Goal: Task Accomplishment & Management: Use online tool/utility

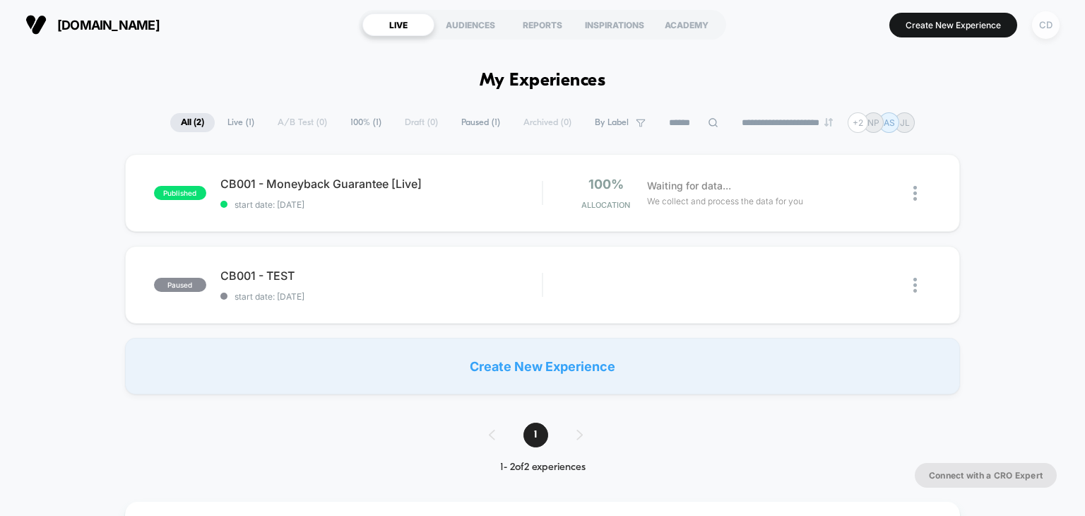
click at [1043, 29] on div "CD" at bounding box center [1046, 25] width 28 height 28
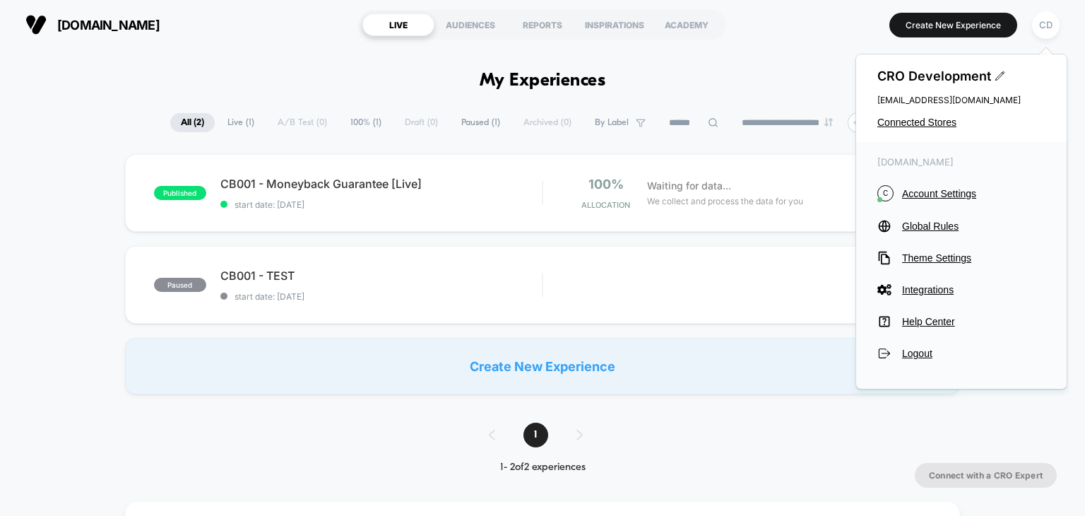
drag, startPoint x: 928, startPoint y: 131, endPoint x: 939, endPoint y: 112, distance: 22.8
click at [939, 112] on div "CRO Development [EMAIL_ADDRESS][DOMAIN_NAME] Connected Stores" at bounding box center [961, 98] width 210 height 88
click at [935, 117] on span "Connected Stores" at bounding box center [961, 122] width 168 height 11
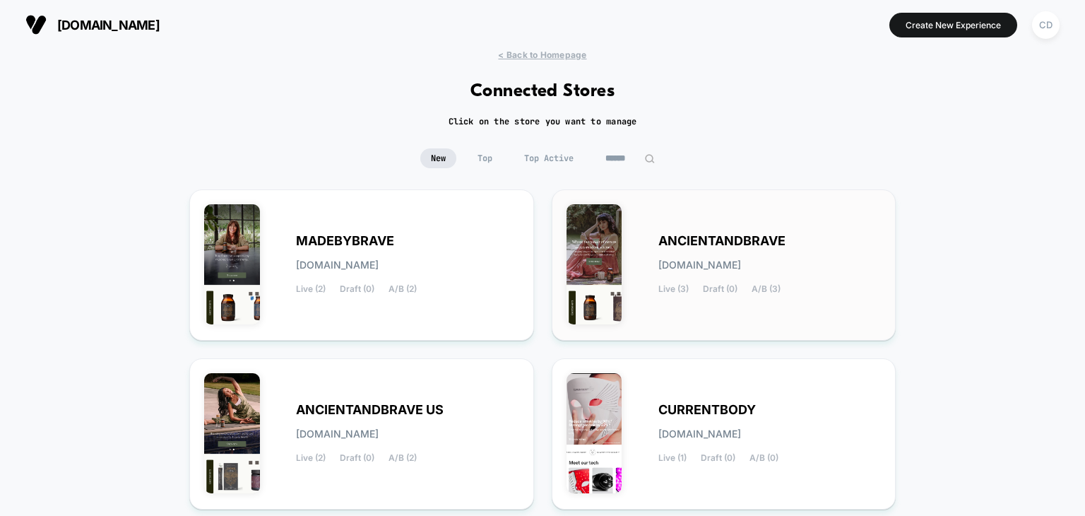
scroll to position [615, 0]
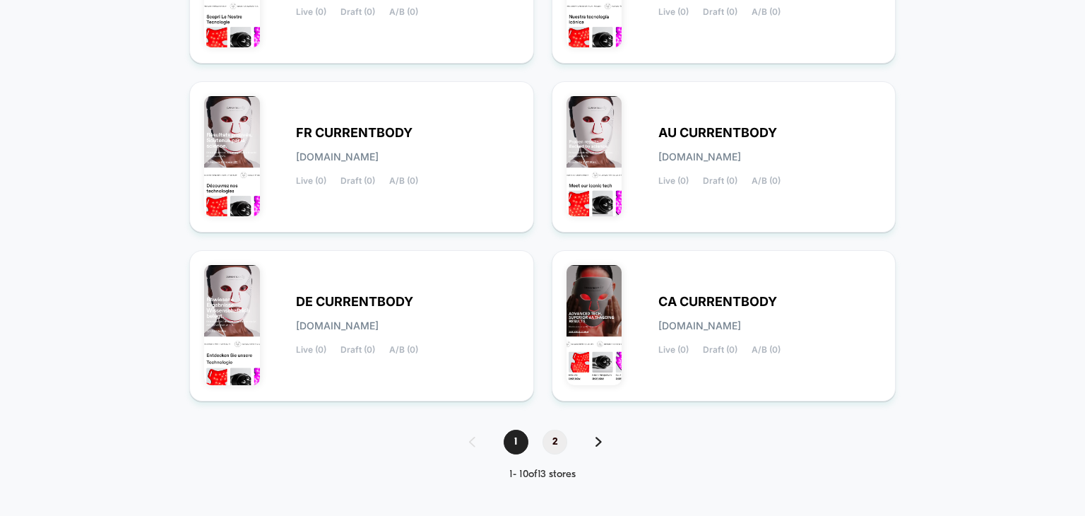
click at [559, 434] on span "2" at bounding box center [554, 441] width 25 height 25
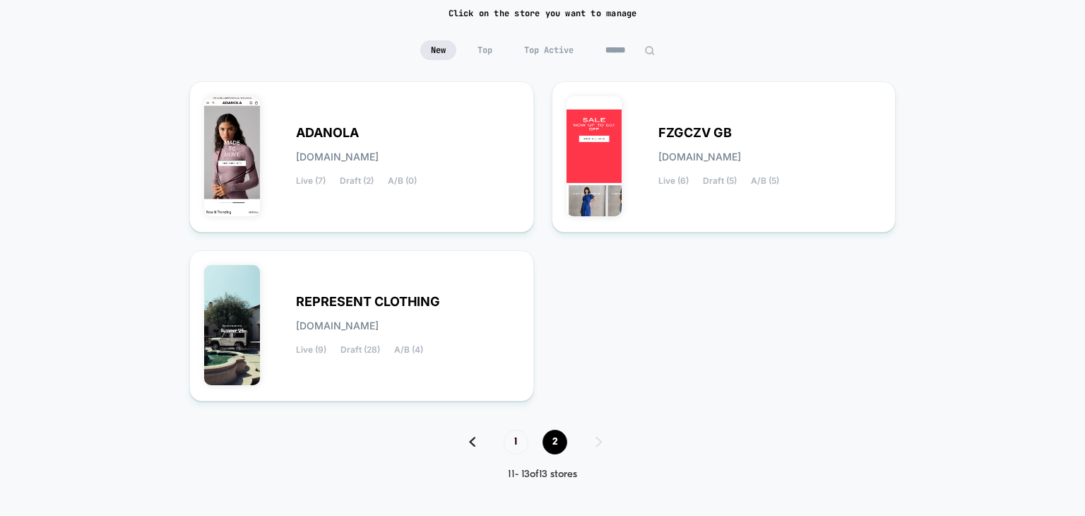
scroll to position [0, 0]
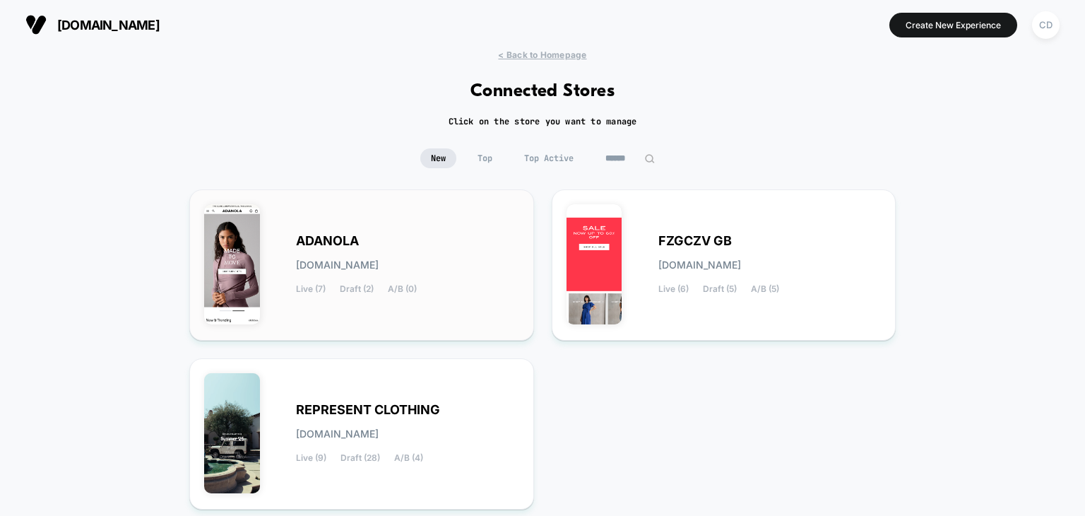
click at [399, 236] on div "[PERSON_NAME][DOMAIN_NAME] Live (7) Draft (2) A/B (0)" at bounding box center [407, 265] width 223 height 58
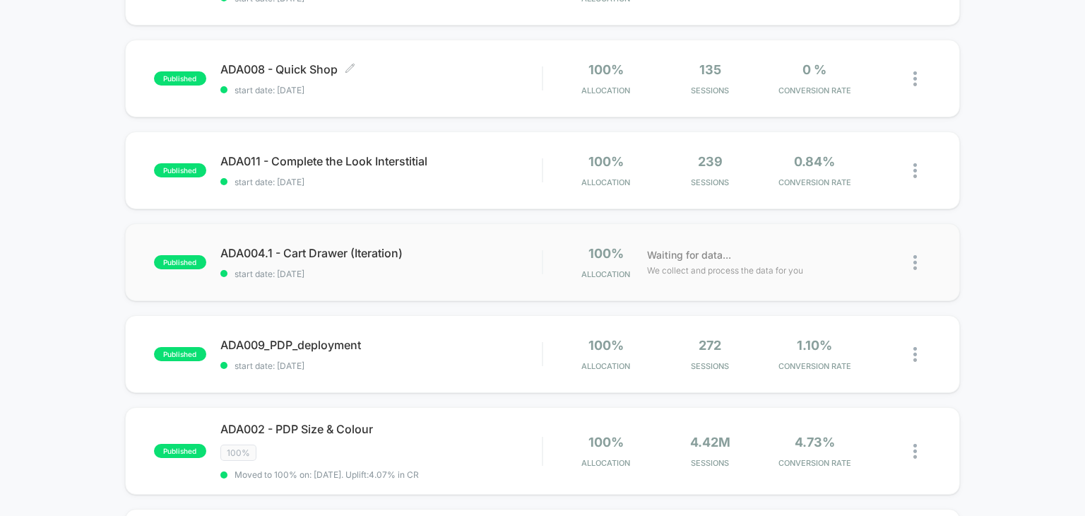
scroll to position [212, 0]
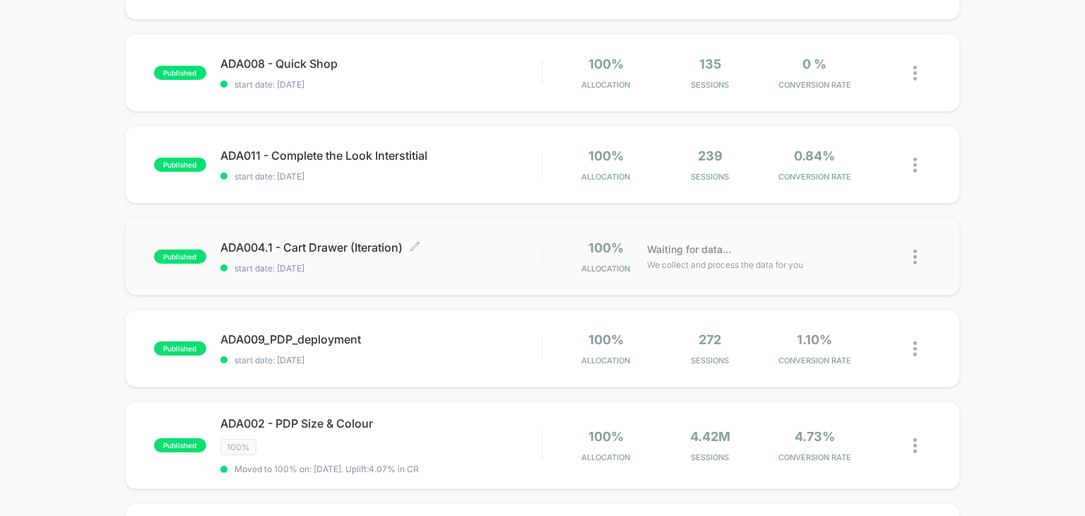
click at [358, 255] on div "ADA004.1 - Cart Drawer (Iteration) Click to edit experience details Click to ed…" at bounding box center [381, 256] width 322 height 33
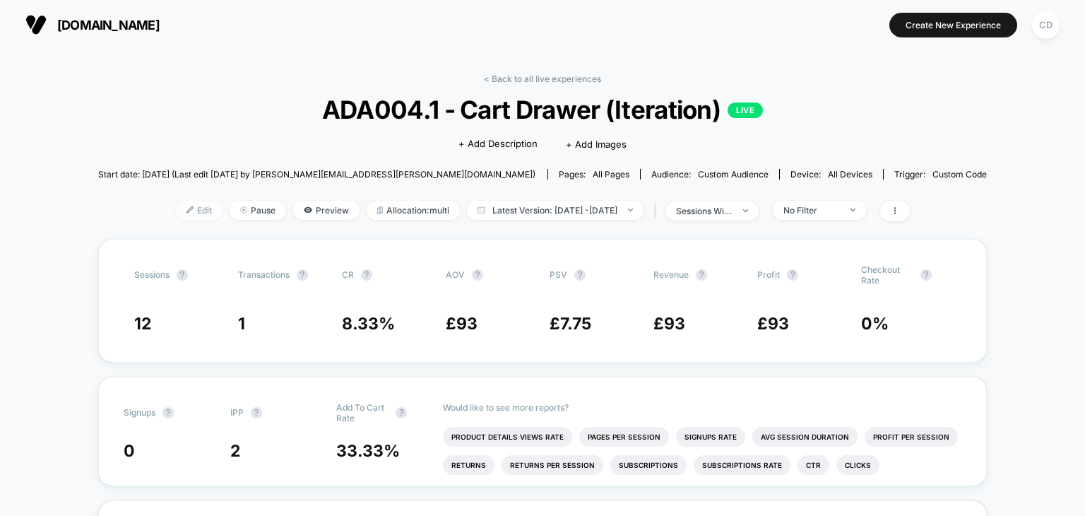
click at [176, 210] on span "Edit" at bounding box center [199, 210] width 47 height 19
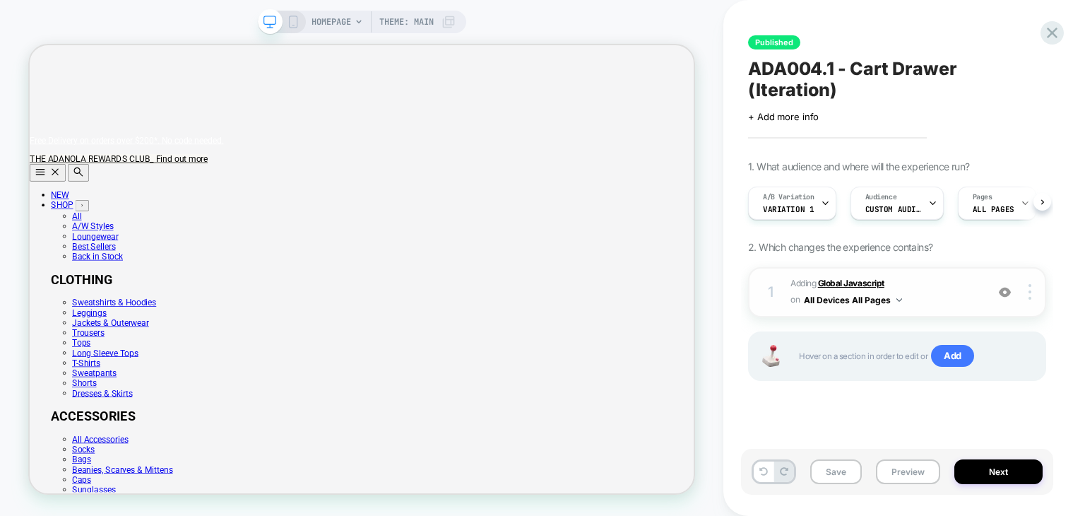
click at [856, 278] on b "Global Javascript" at bounding box center [851, 283] width 66 height 11
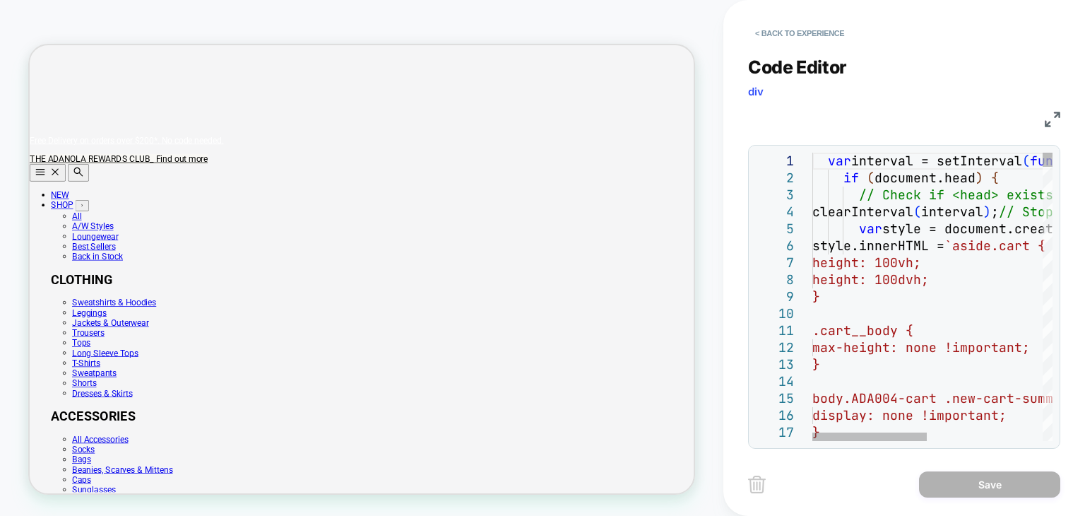
click at [857, 258] on span "height: 100vh;" at bounding box center [866, 262] width 109 height 16
type textarea "*"
type textarea "**********"
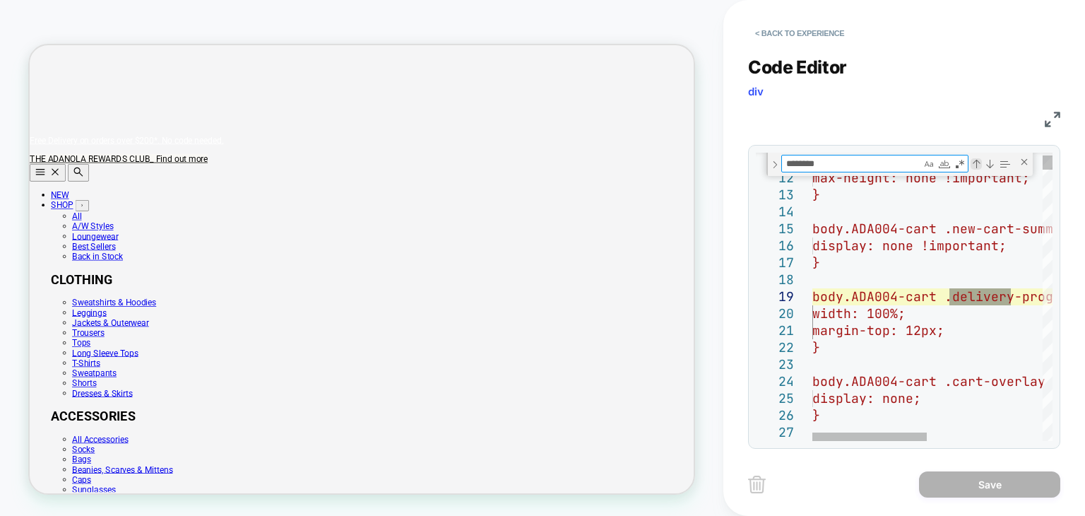
type textarea "********"
click at [978, 167] on div "Previous Match (Shift+Enter)" at bounding box center [976, 163] width 11 height 11
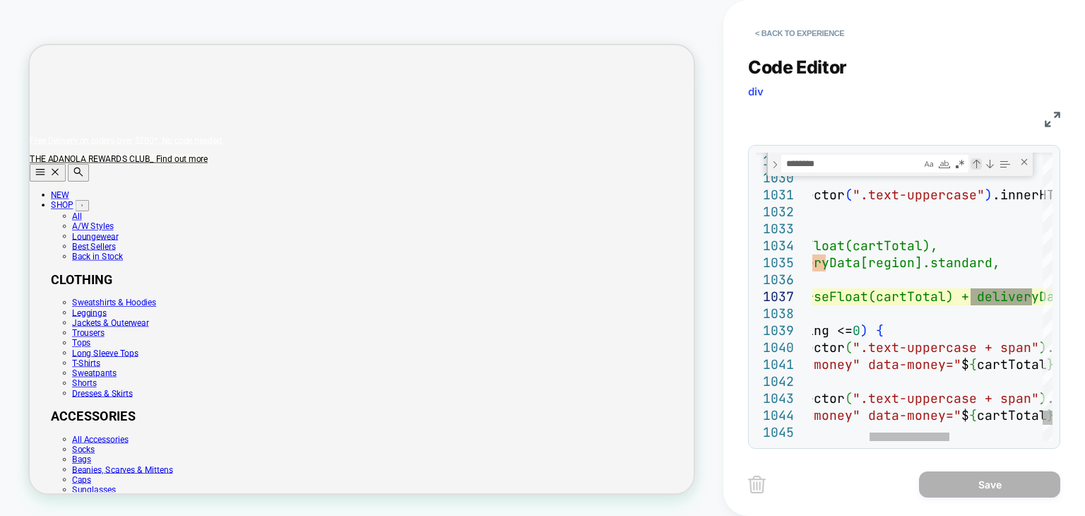
click at [978, 167] on div "Previous Match (Shift+Enter)" at bounding box center [976, 163] width 11 height 11
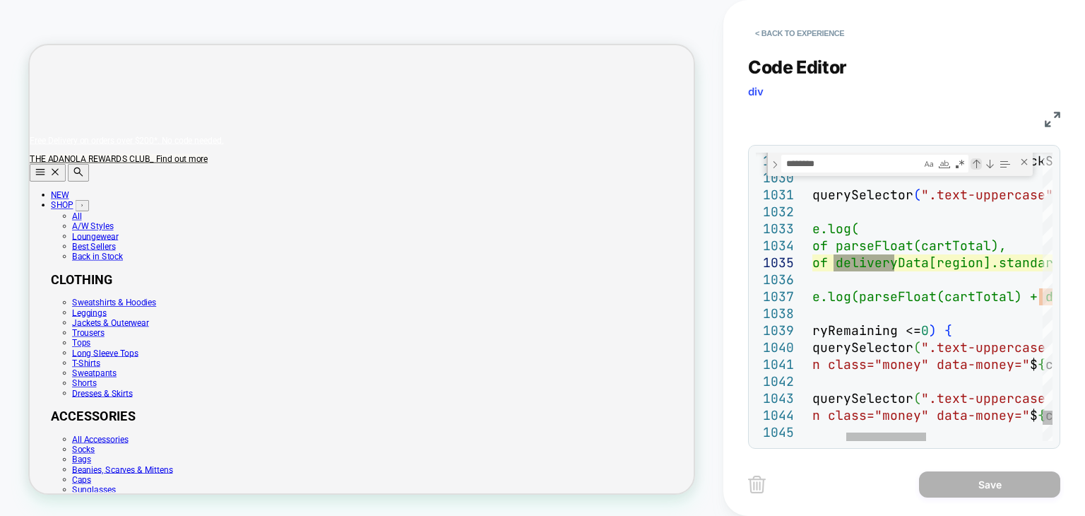
click at [978, 167] on div "Previous Match (Shift+Enter)" at bounding box center [976, 163] width 11 height 11
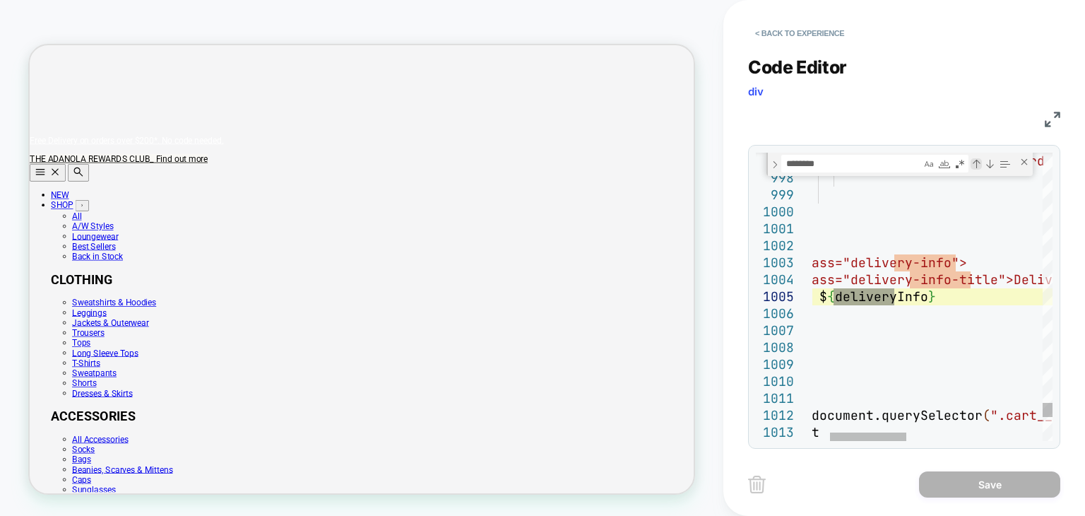
click at [978, 167] on div "Previous Match (Shift+Enter)" at bounding box center [976, 163] width 11 height 11
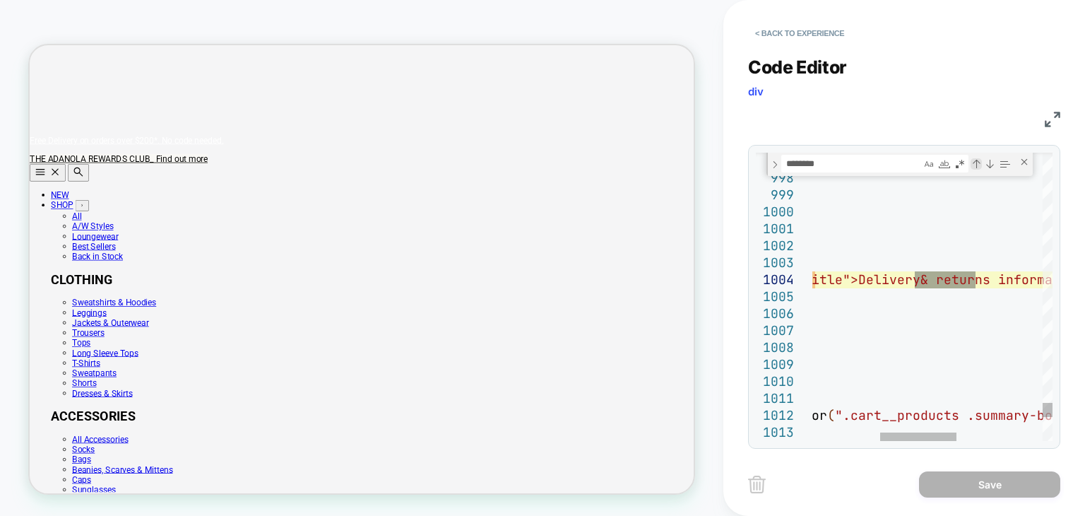
click at [975, 163] on div "Previous Match (Shift+Enter)" at bounding box center [976, 163] width 11 height 11
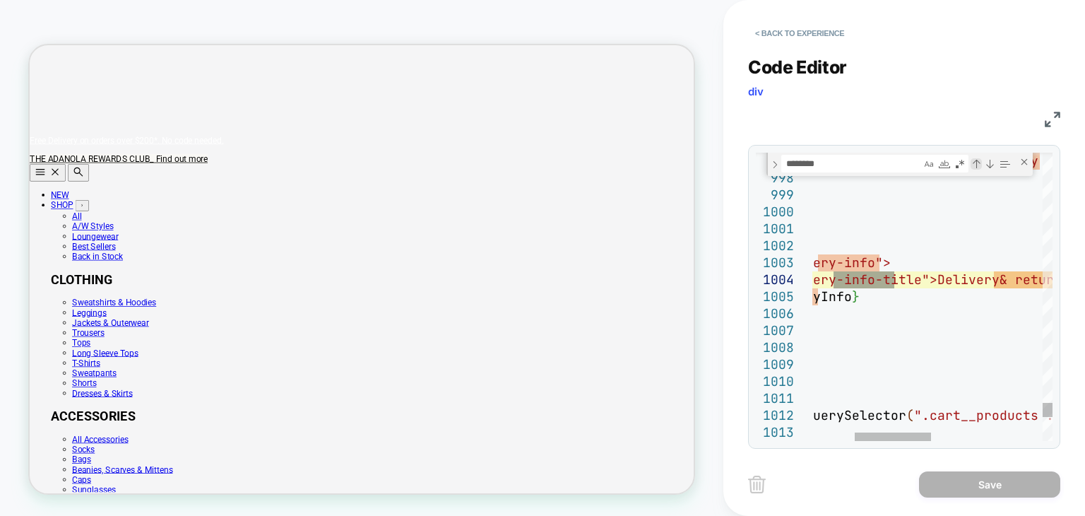
click at [975, 163] on div "Previous Match (Shift+Enter)" at bounding box center [976, 163] width 11 height 11
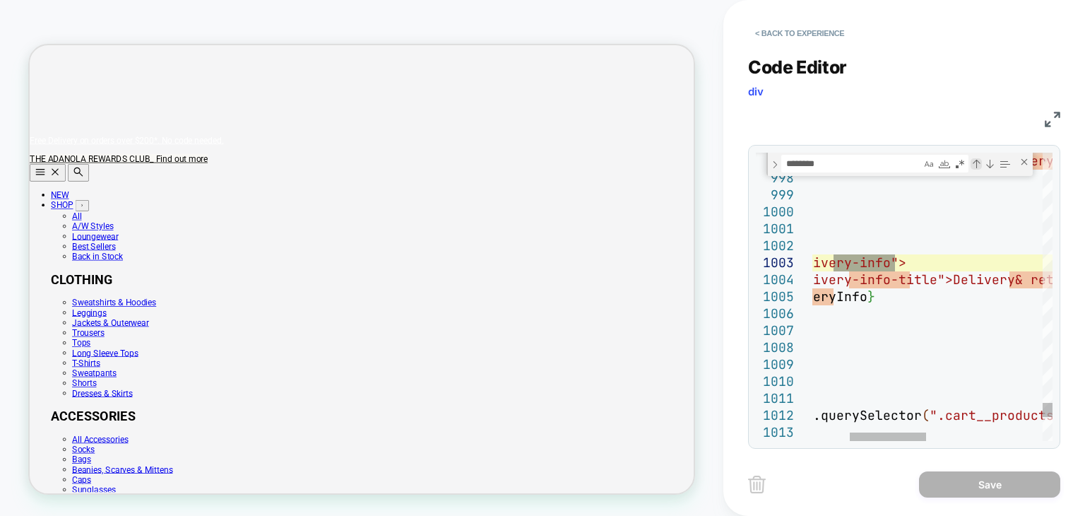
click at [975, 163] on div "Previous Match (Shift+Enter)" at bounding box center [976, 163] width 11 height 11
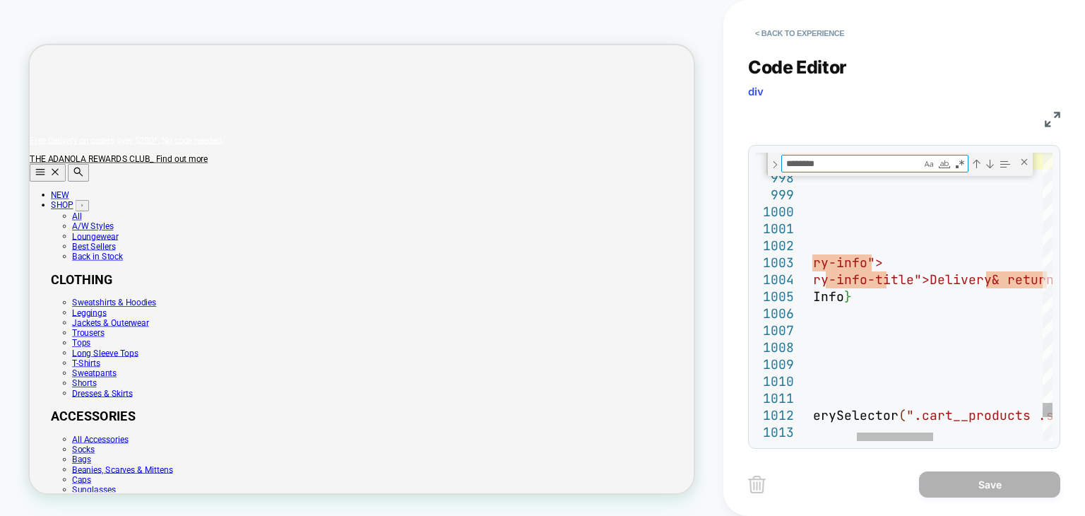
click at [868, 159] on textarea "********" at bounding box center [851, 163] width 139 height 16
click at [933, 165] on div "Match Case (Alt+C)" at bounding box center [929, 164] width 14 height 14
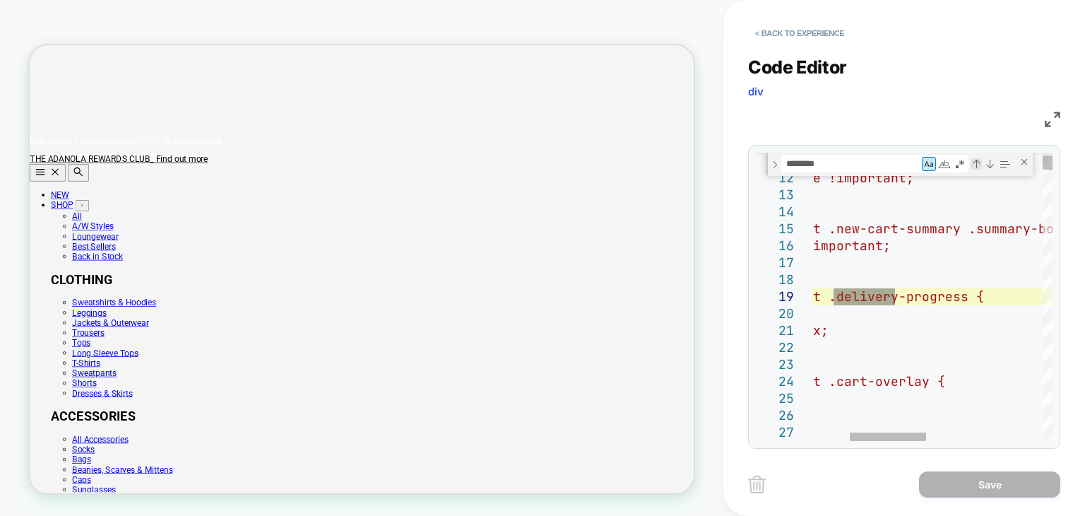
click at [980, 164] on div "Previous Match (Shift+Enter)" at bounding box center [976, 163] width 11 height 11
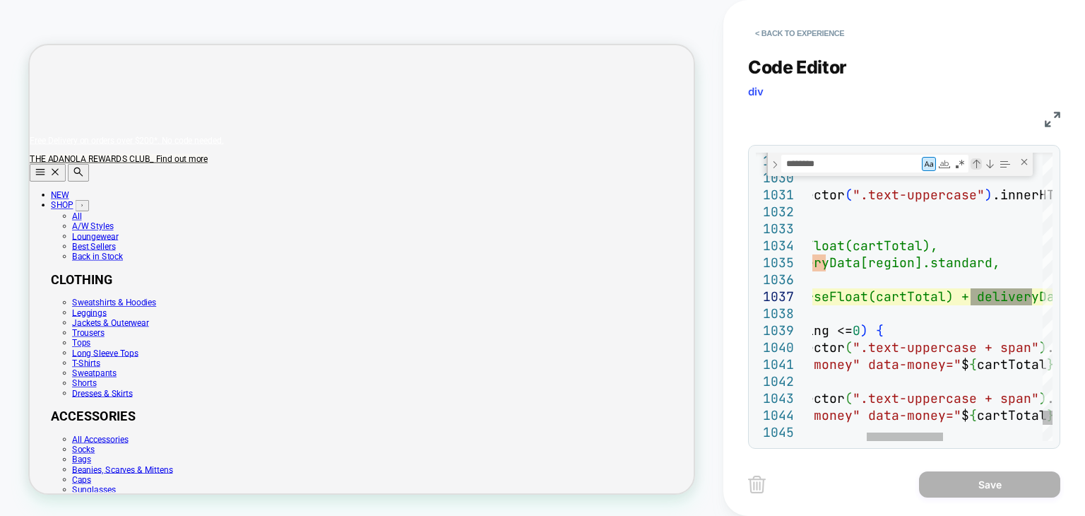
click at [980, 164] on div "Previous Match (Shift+Enter)" at bounding box center [976, 163] width 11 height 11
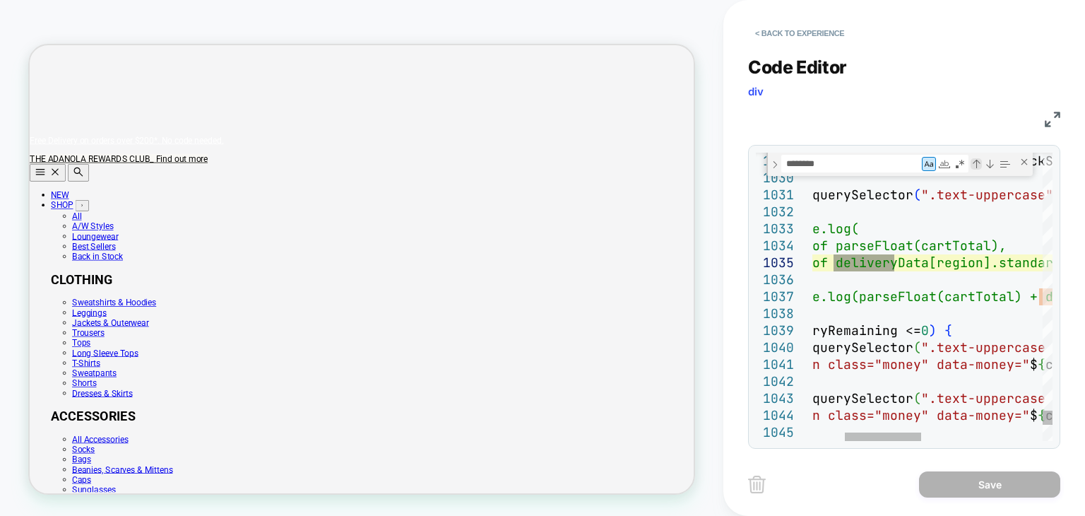
click at [980, 164] on div "Previous Match (Shift+Enter)" at bounding box center [976, 163] width 11 height 11
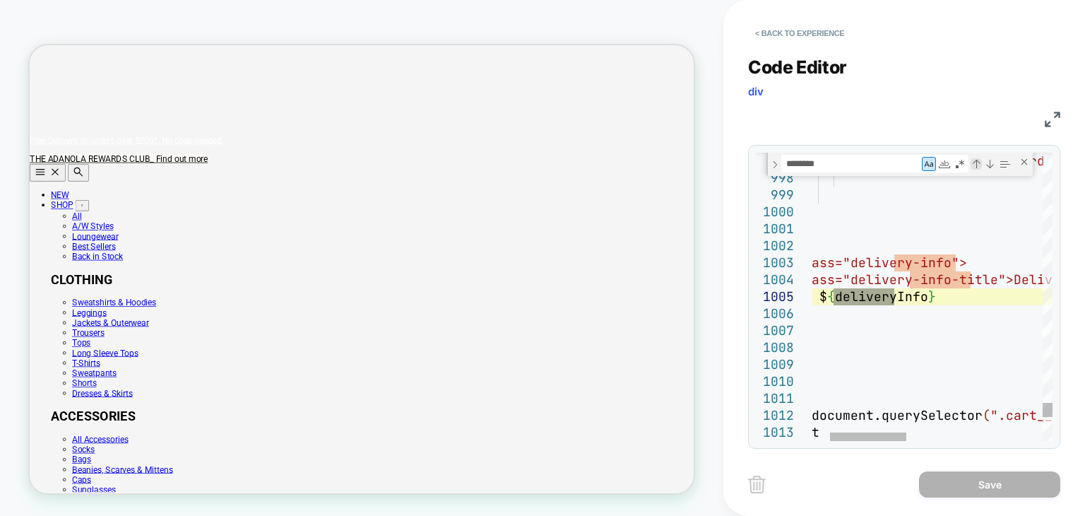
click at [980, 164] on div "Previous Match (Shift+Enter)" at bounding box center [976, 163] width 11 height 11
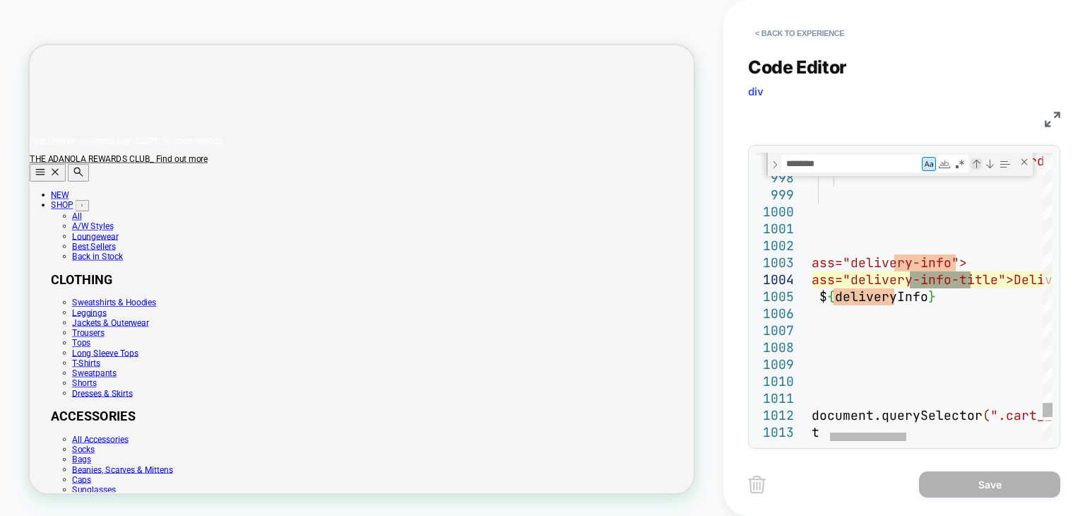
click at [980, 164] on div "Previous Match (Shift+Enter)" at bounding box center [976, 163] width 11 height 11
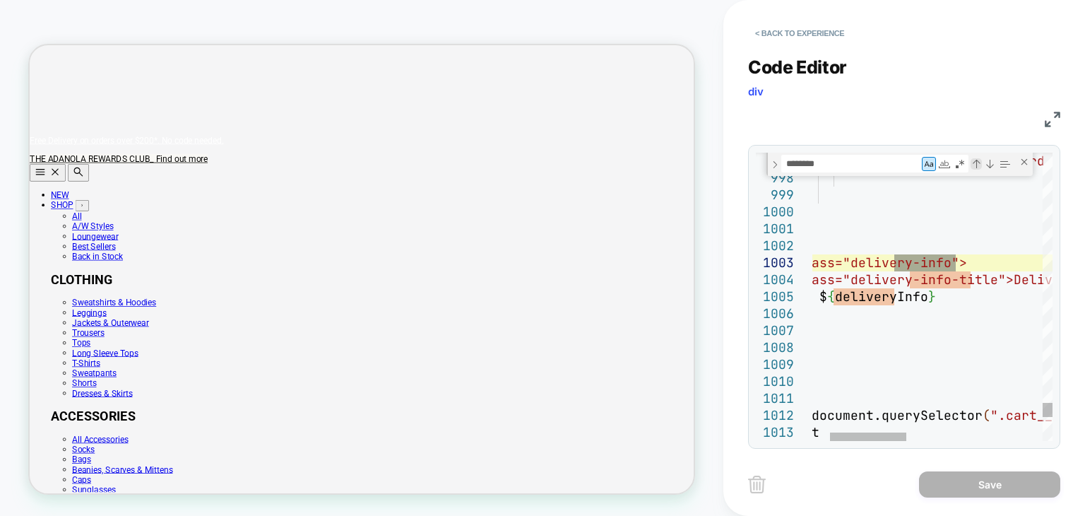
click at [980, 164] on div "Previous Match (Shift+Enter)" at bounding box center [976, 163] width 11 height 11
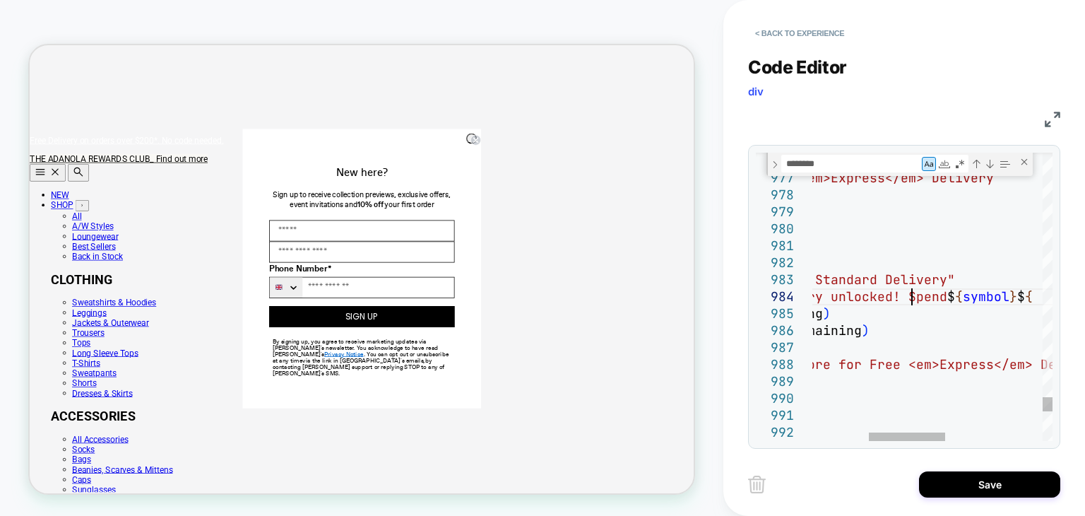
scroll to position [50, 274]
click at [990, 165] on div "Next Match (Enter)" at bounding box center [989, 163] width 11 height 11
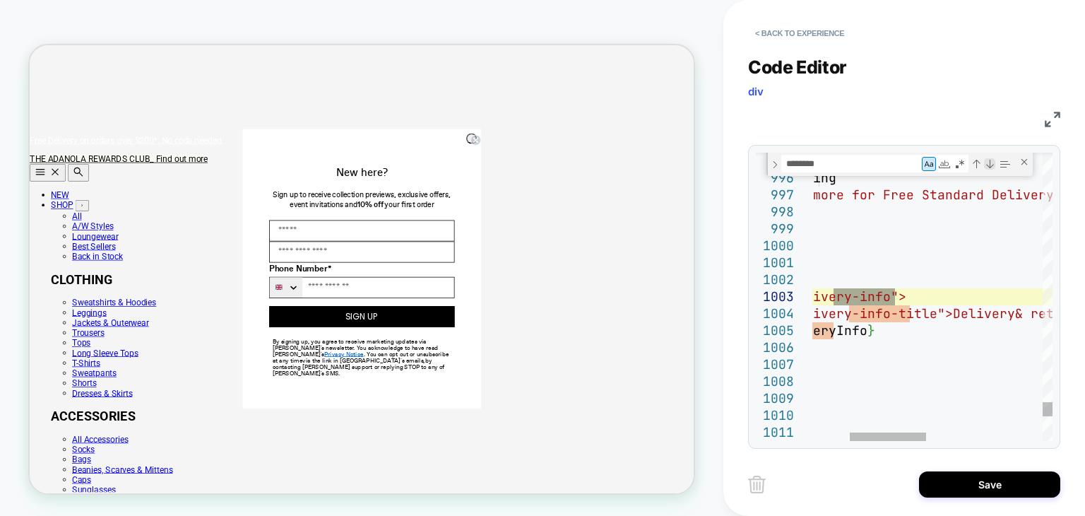
click at [990, 165] on div "Next Match (Enter)" at bounding box center [989, 163] width 11 height 11
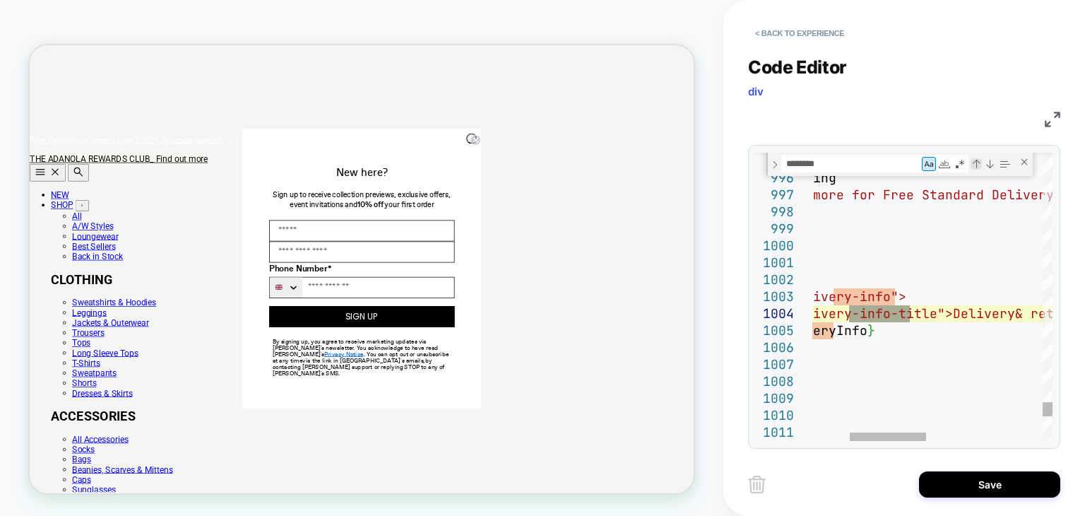
click at [975, 166] on div "Previous Match (Shift+Enter)" at bounding box center [976, 163] width 11 height 11
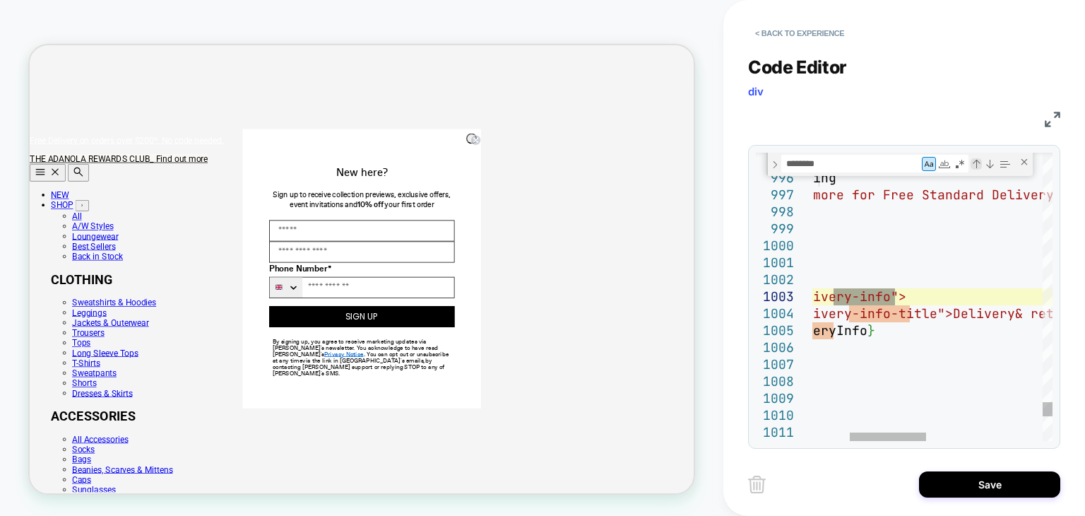
click at [975, 166] on div "Previous Match (Shift+Enter)" at bounding box center [976, 163] width 11 height 11
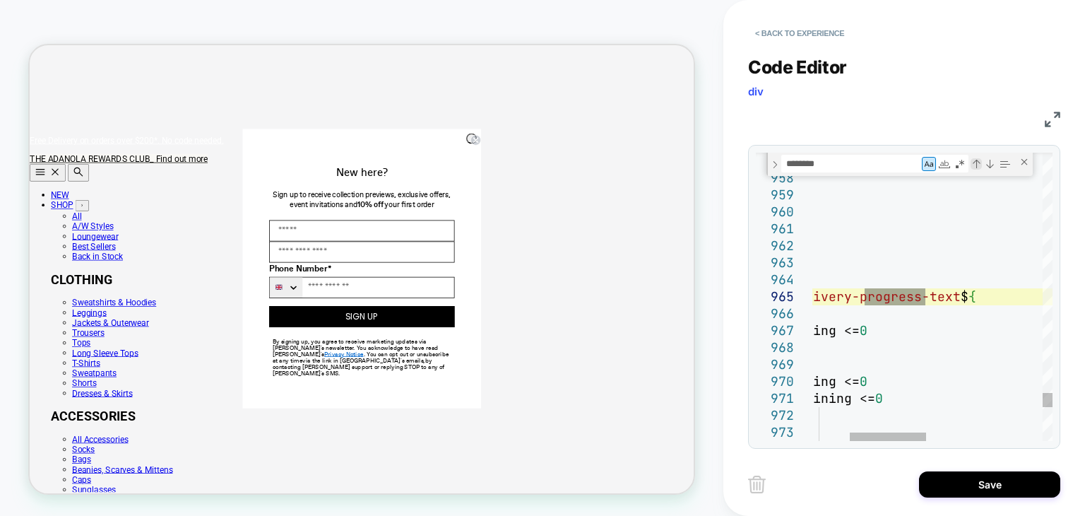
click at [975, 166] on div "Previous Match (Shift+Enter)" at bounding box center [976, 163] width 11 height 11
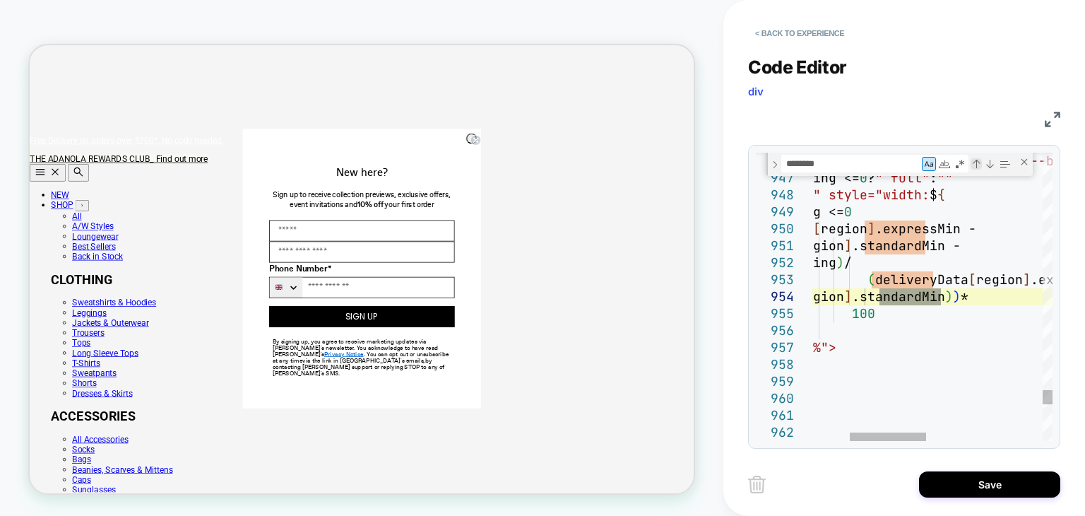
click at [975, 166] on div "Previous Match (Shift+Enter)" at bounding box center [976, 163] width 11 height 11
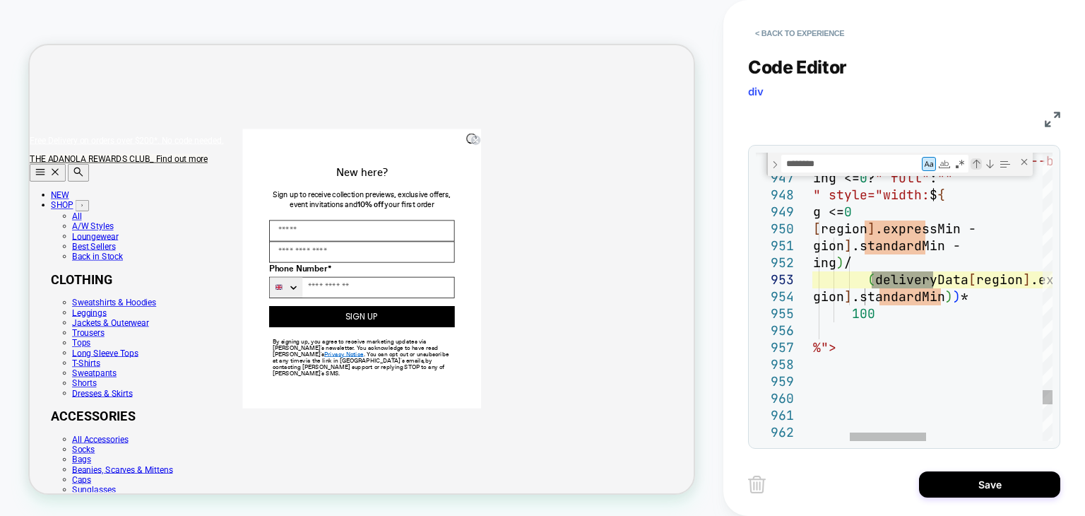
click at [975, 166] on div "Previous Match (Shift+Enter)" at bounding box center [976, 163] width 11 height 11
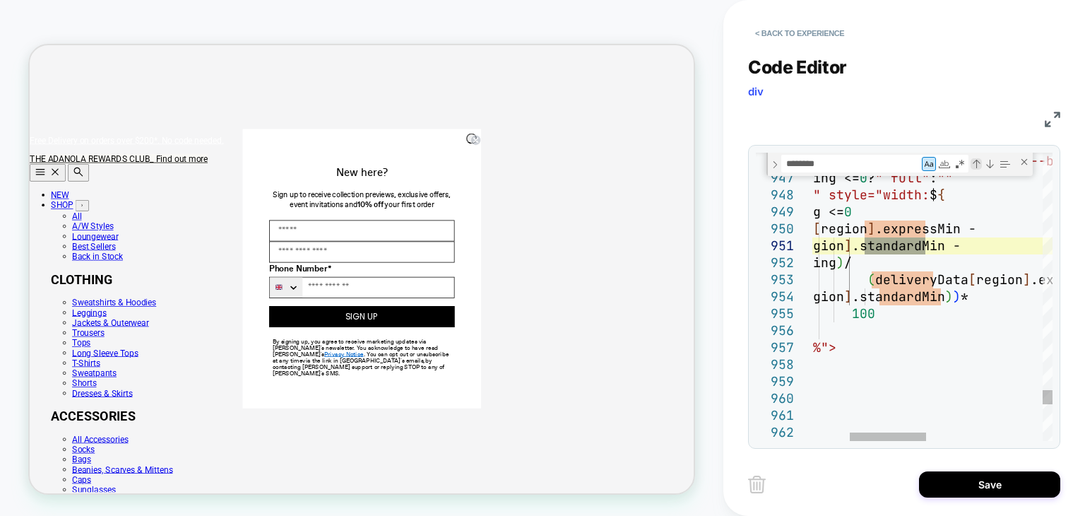
click at [975, 166] on div "Previous Match (Shift+Enter)" at bounding box center [976, 163] width 11 height 11
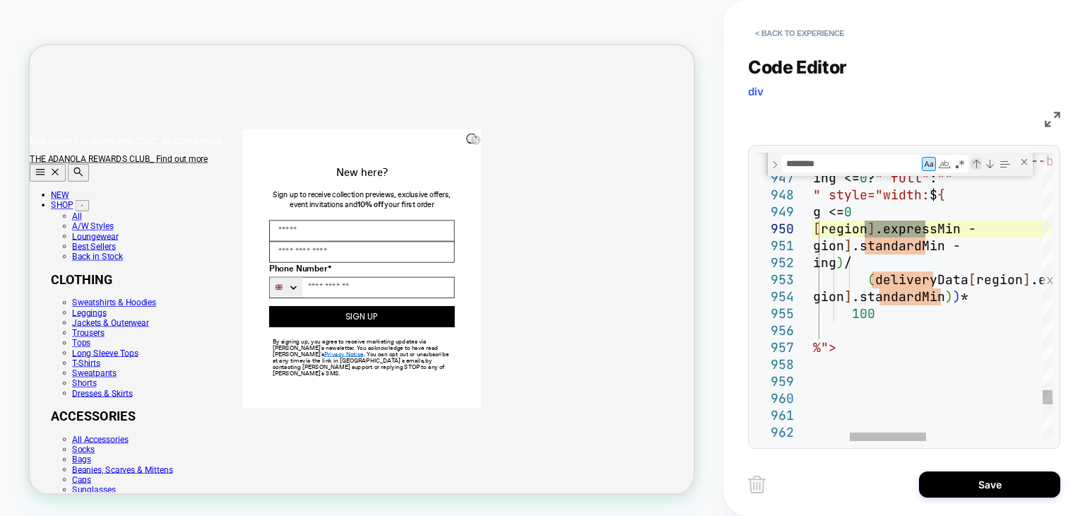
click at [975, 166] on div "Previous Match (Shift+Enter)" at bounding box center [976, 163] width 11 height 11
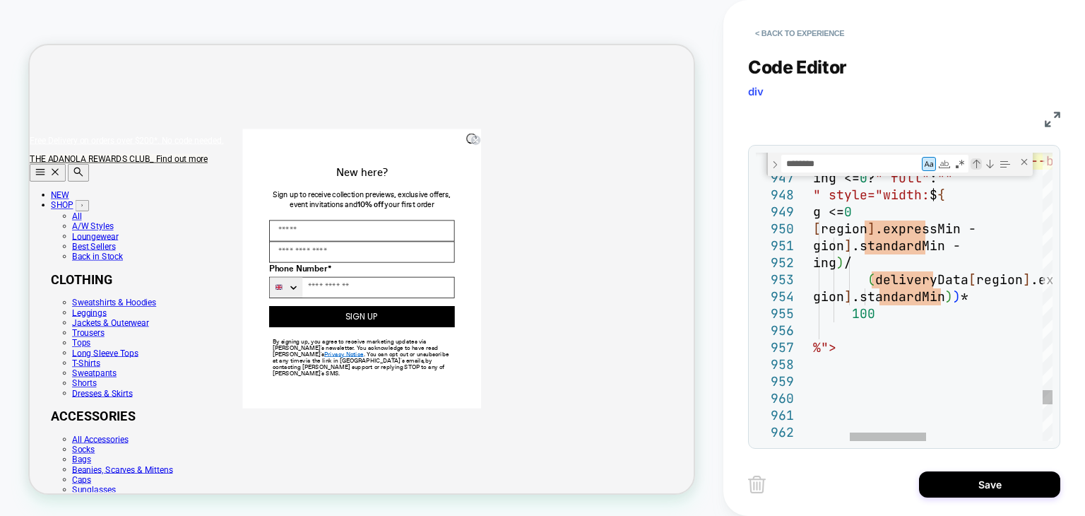
click at [975, 166] on div "Previous Match (Shift+Enter)" at bounding box center [976, 163] width 11 height 11
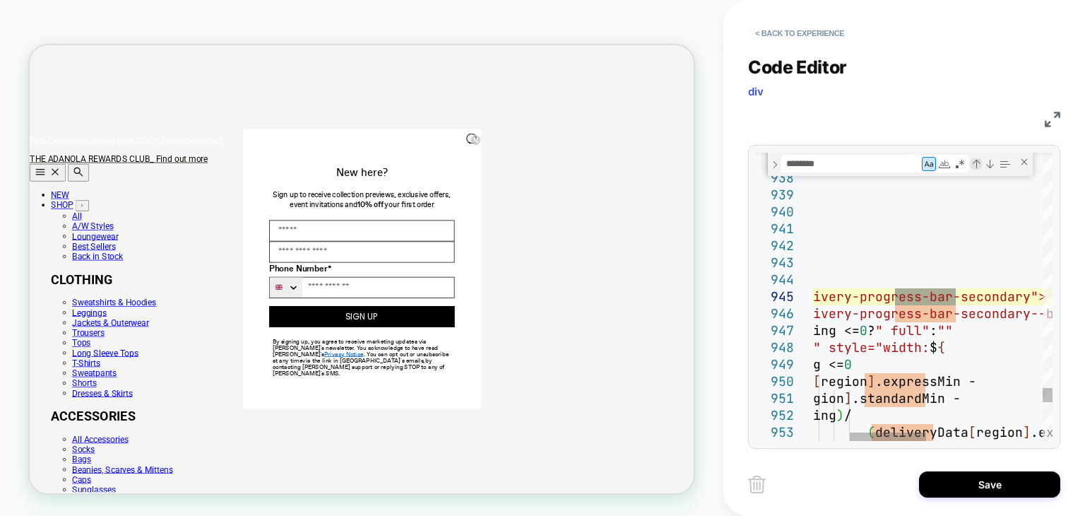
click at [975, 166] on div "Previous Match (Shift+Enter)" at bounding box center [976, 163] width 11 height 11
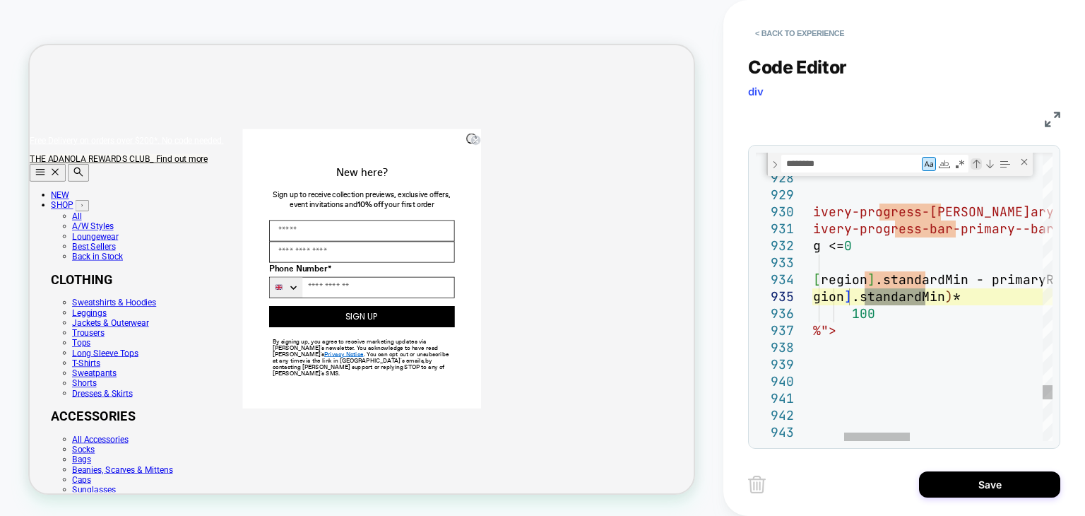
click at [975, 166] on div "Previous Match (Shift+Enter)" at bounding box center [976, 163] width 11 height 11
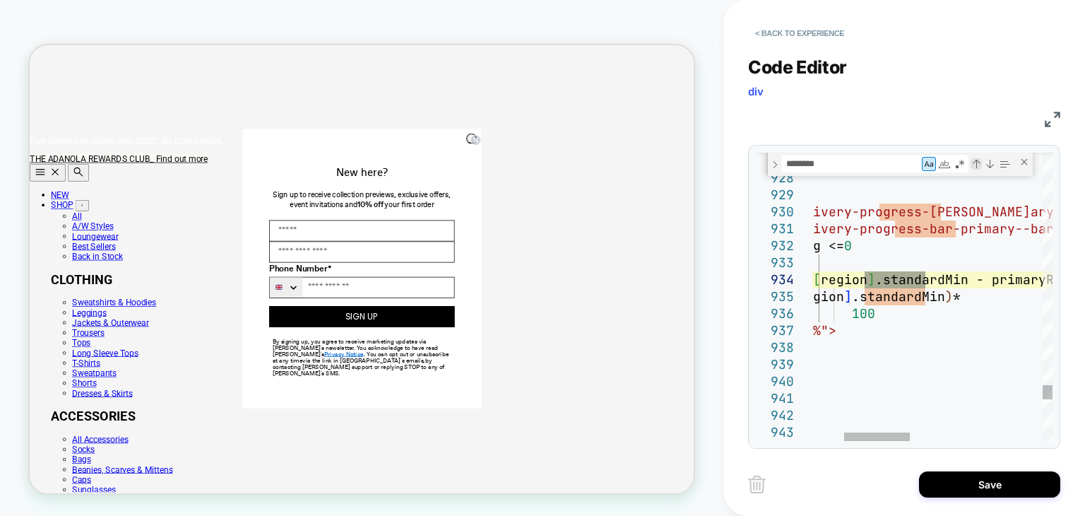
click at [975, 166] on div "Previous Match (Shift+Enter)" at bounding box center [976, 163] width 11 height 11
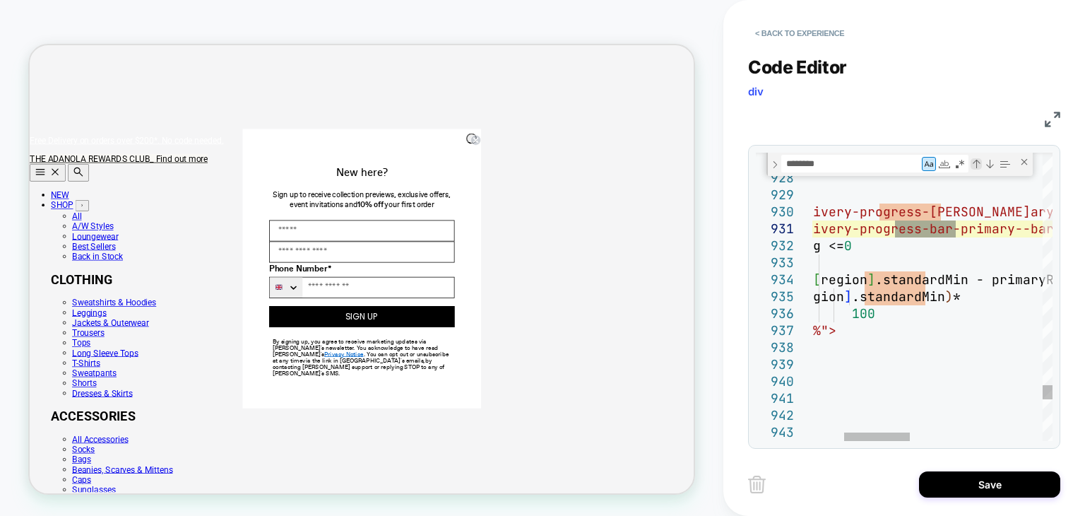
click at [975, 166] on div "Previous Match (Shift+Enter)" at bounding box center [976, 163] width 11 height 11
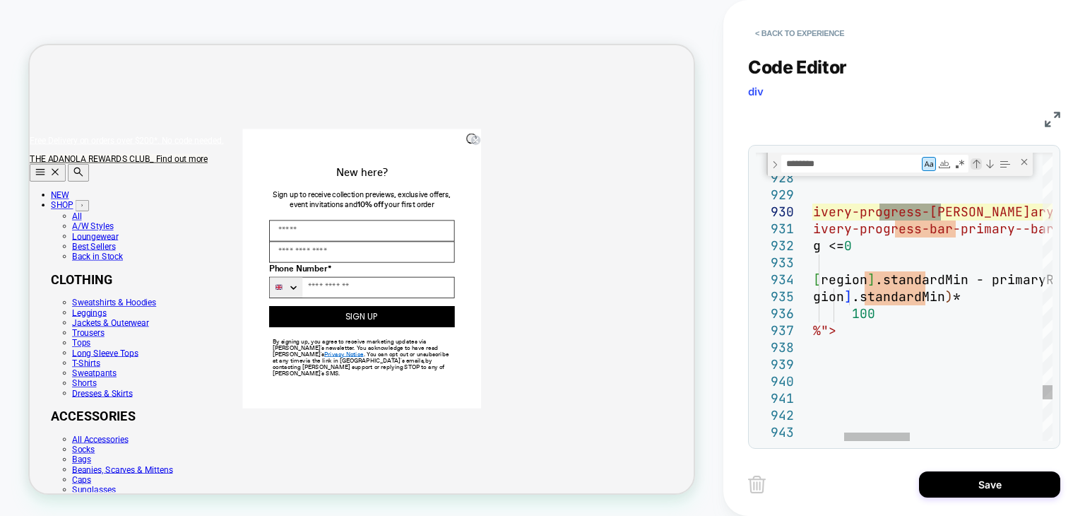
click at [975, 166] on div "Previous Match (Shift+Enter)" at bounding box center [976, 163] width 11 height 11
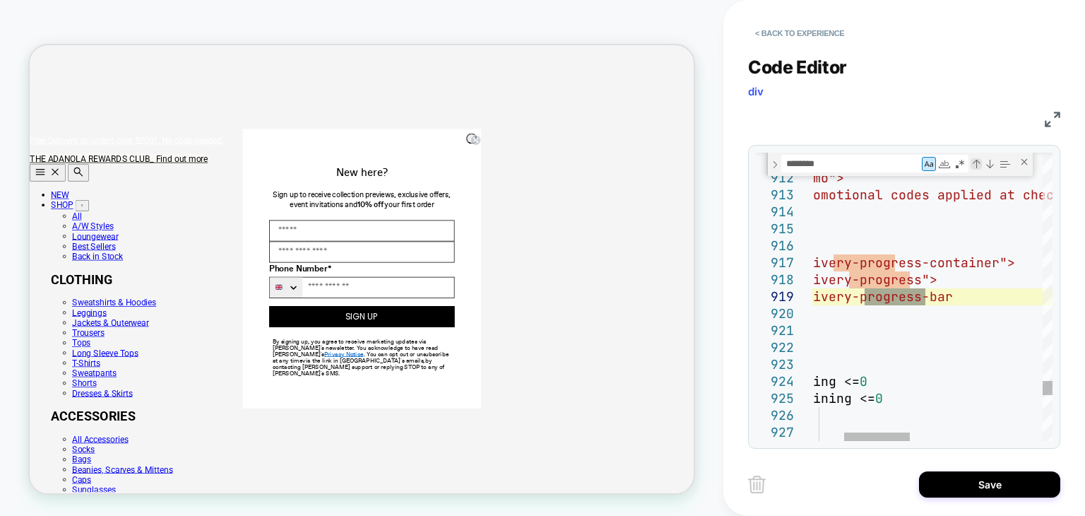
click at [975, 166] on div "Previous Match (Shift+Enter)" at bounding box center [976, 163] width 11 height 11
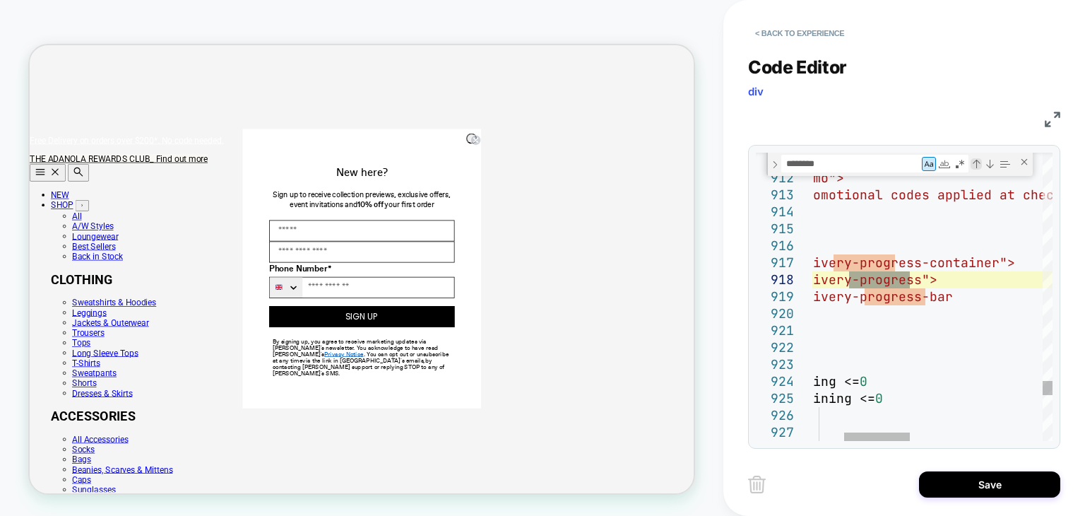
click at [975, 166] on div "Previous Match (Shift+Enter)" at bounding box center [976, 163] width 11 height 11
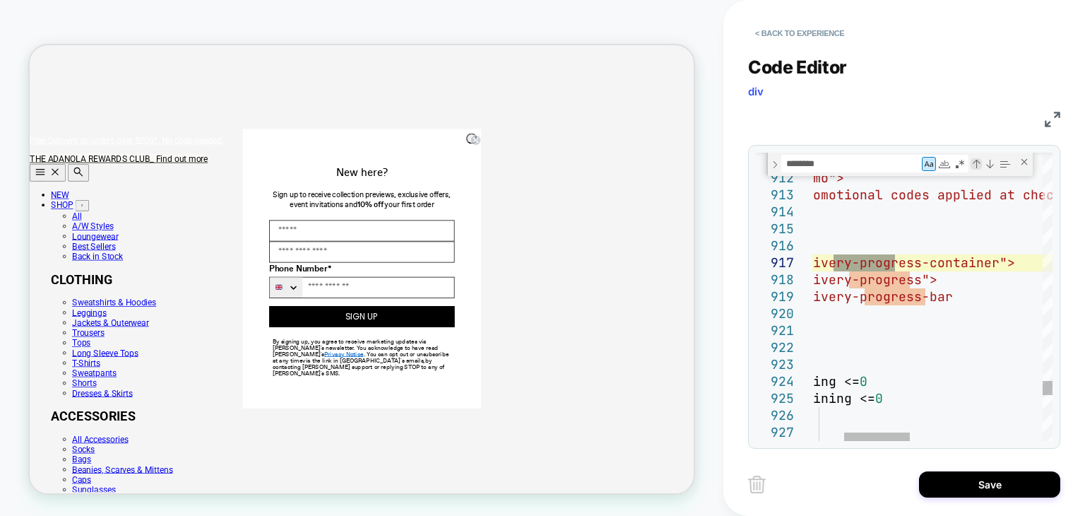
click at [975, 166] on div "Previous Match (Shift+Enter)" at bounding box center [976, 163] width 11 height 11
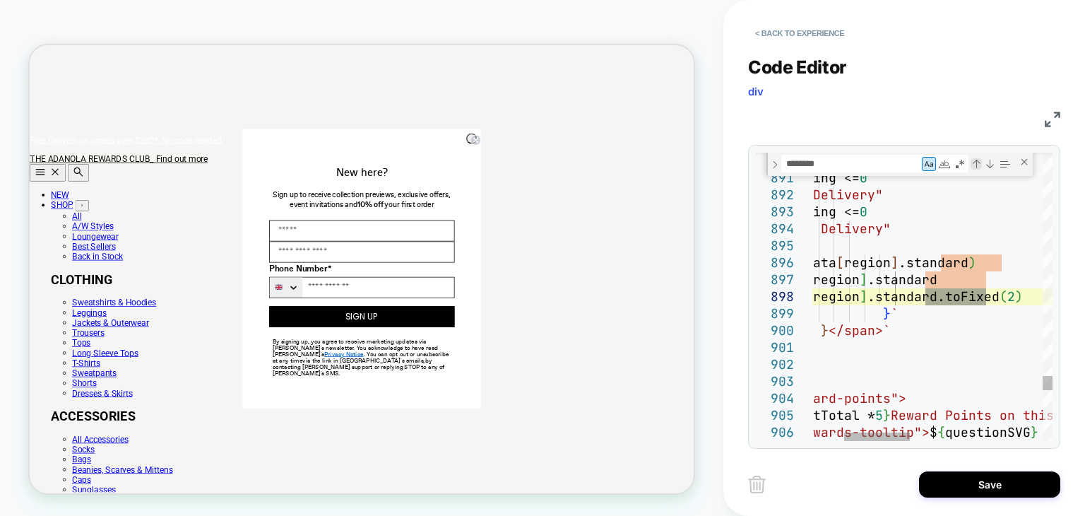
click at [975, 166] on div "Previous Match (Shift+Enter)" at bounding box center [976, 163] width 11 height 11
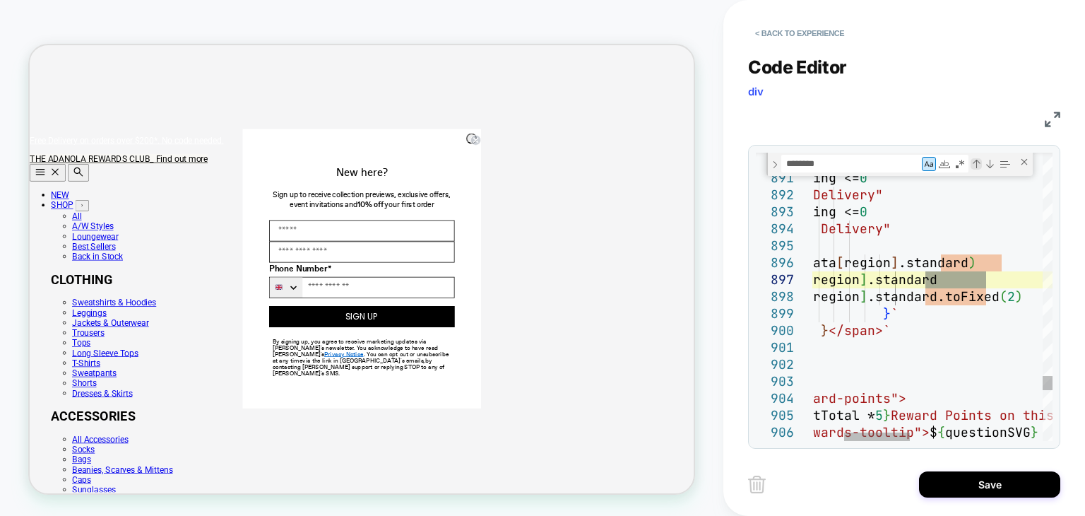
click at [975, 166] on div "Previous Match (Shift+Enter)" at bounding box center [976, 163] width 11 height 11
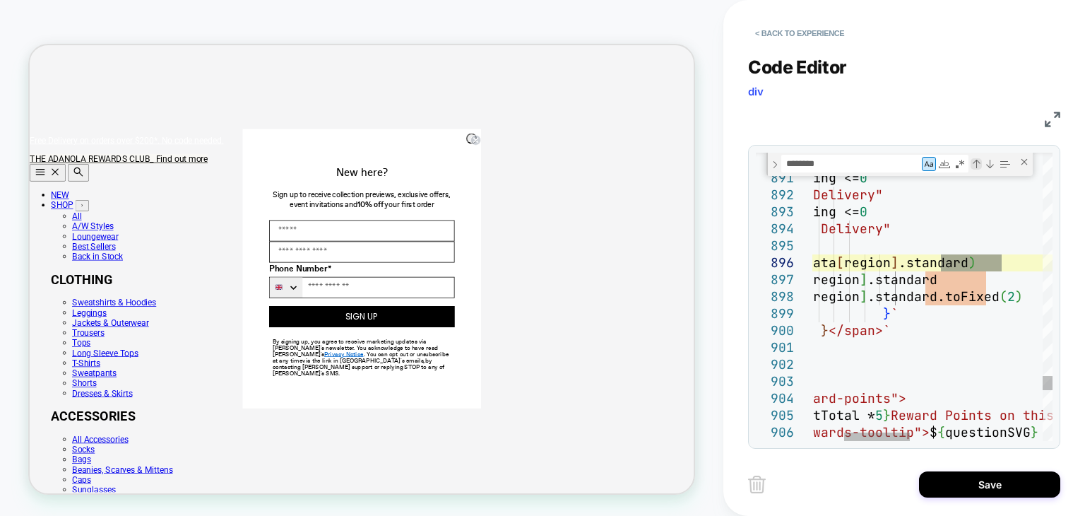
click at [975, 166] on div "Previous Match (Shift+Enter)" at bounding box center [976, 163] width 11 height 11
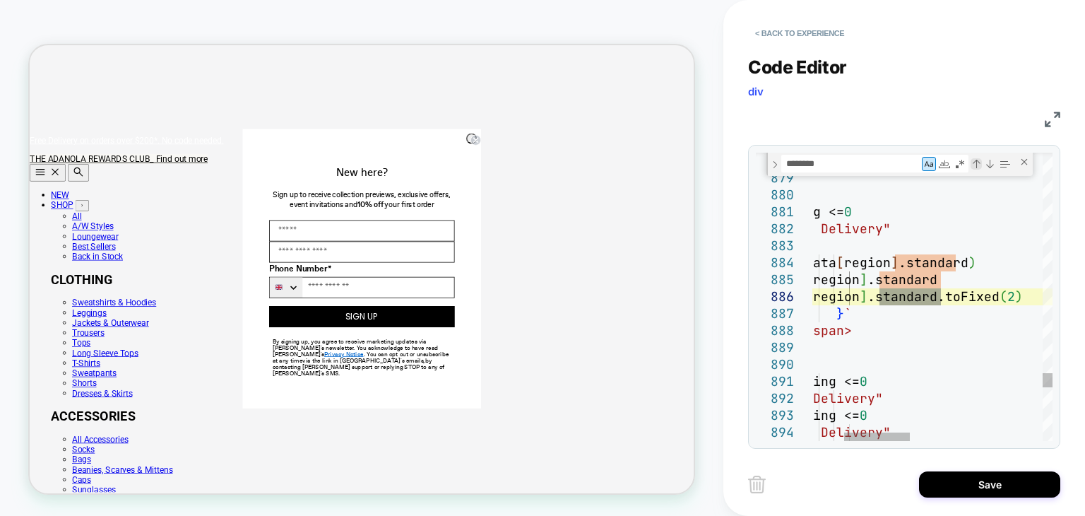
click at [975, 166] on div "Previous Match (Shift+Enter)" at bounding box center [976, 163] width 11 height 11
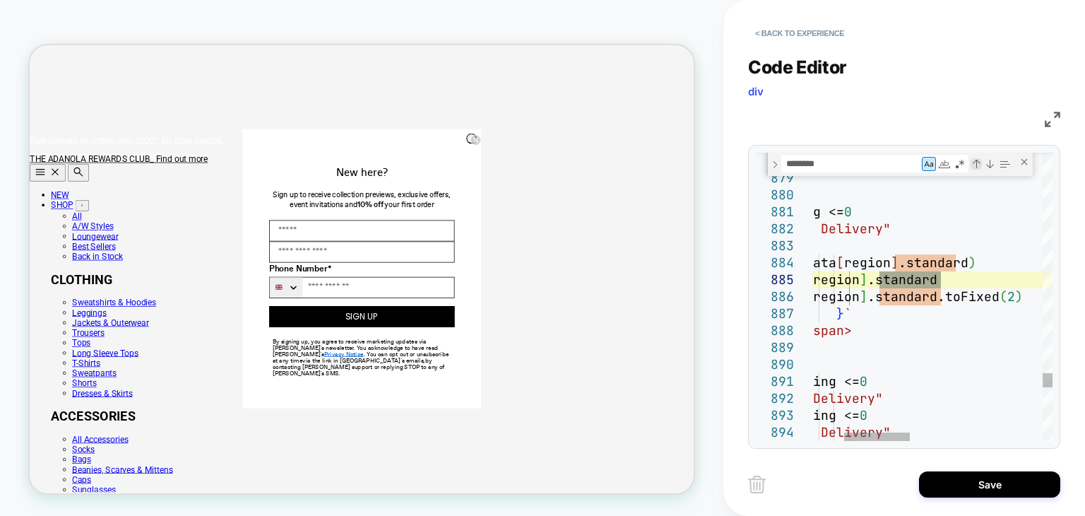
click at [975, 166] on div "Previous Match (Shift+Enter)" at bounding box center [976, 163] width 11 height 11
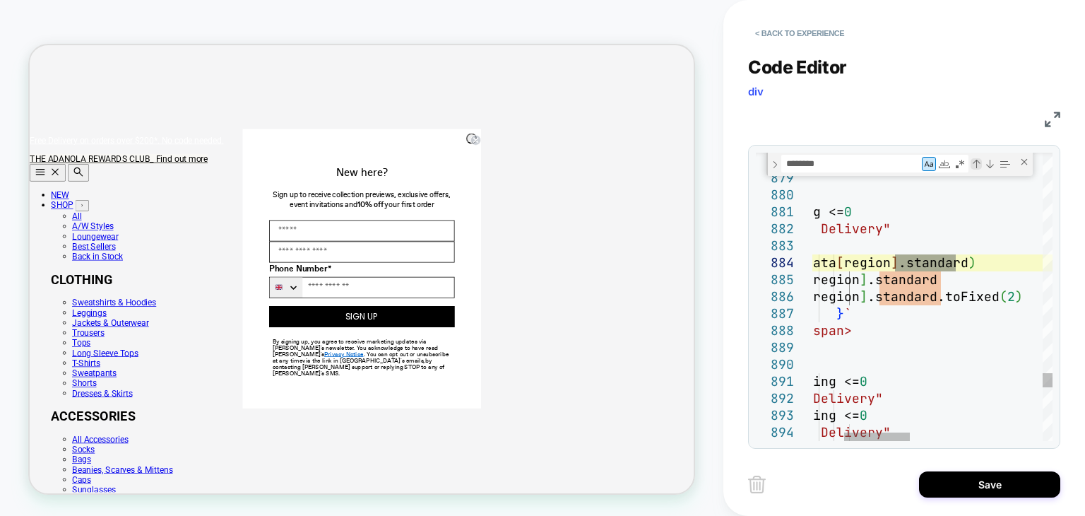
click at [975, 166] on div "Previous Match (Shift+Enter)" at bounding box center [976, 163] width 11 height 11
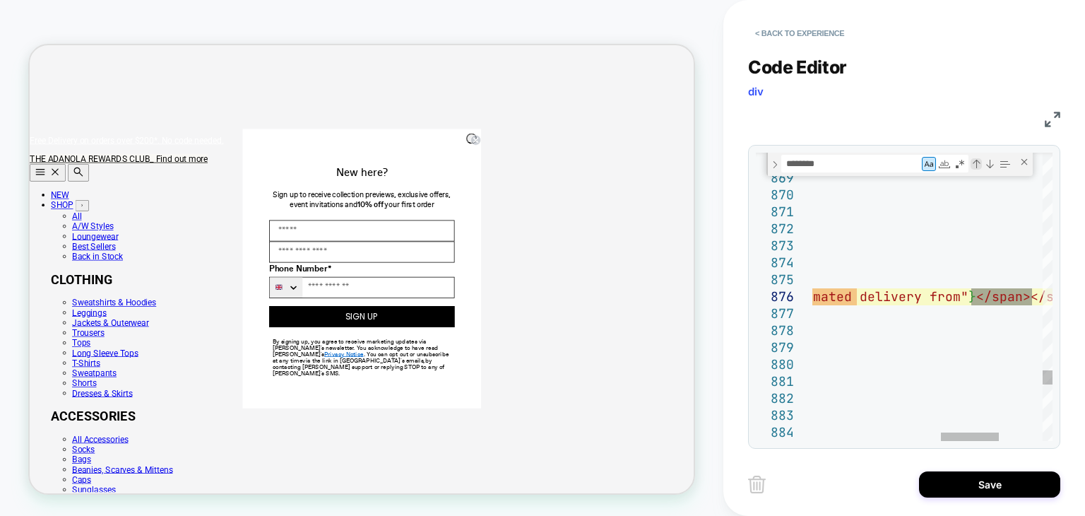
click at [975, 166] on div "Previous Match (Shift+Enter)" at bounding box center [976, 163] width 11 height 11
click at [973, 165] on div "Previous Match (Shift+Enter)" at bounding box center [976, 163] width 11 height 11
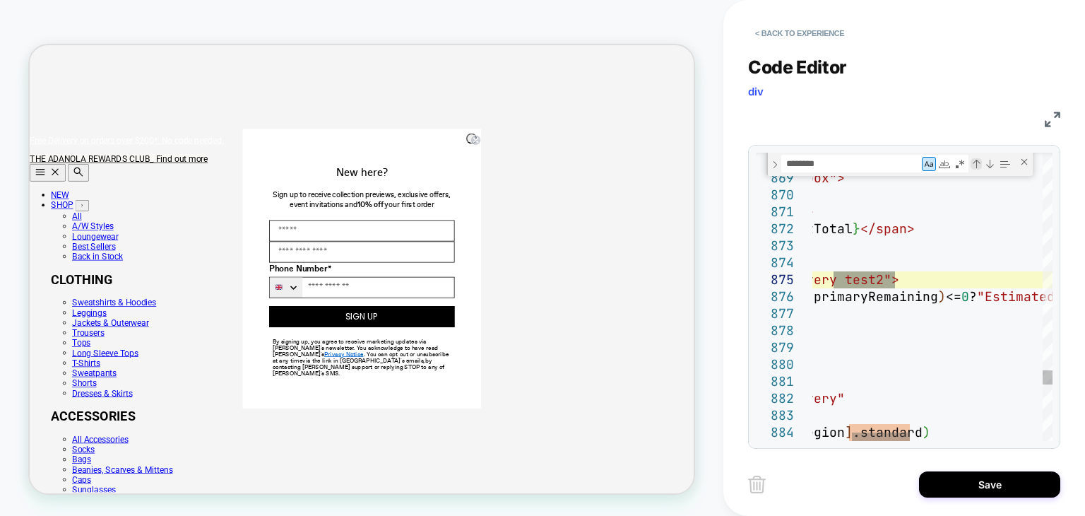
click at [973, 165] on div "Previous Match (Shift+Enter)" at bounding box center [976, 163] width 11 height 11
type textarea "**********"
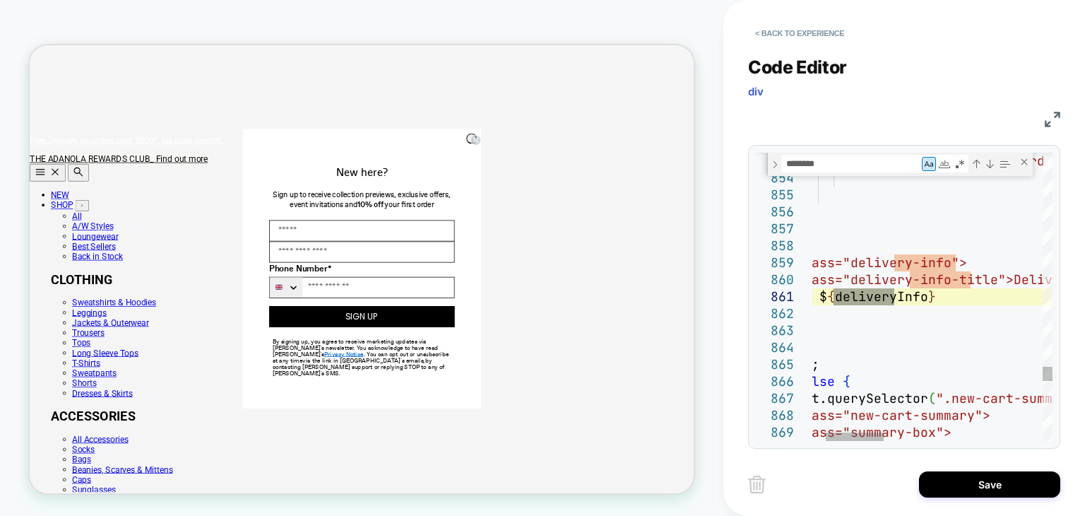
scroll to position [50, 0]
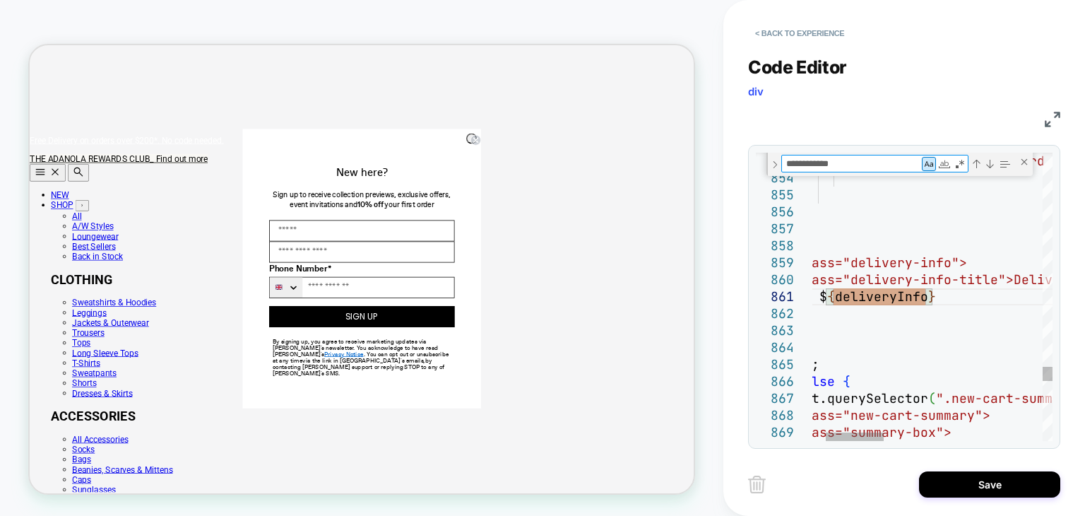
type textarea "*"
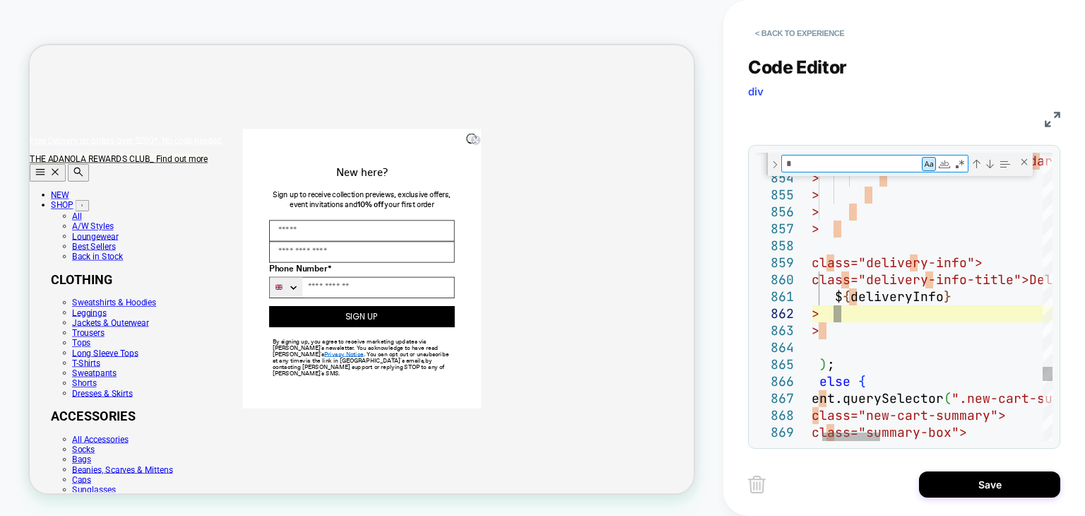
type textarea "**********"
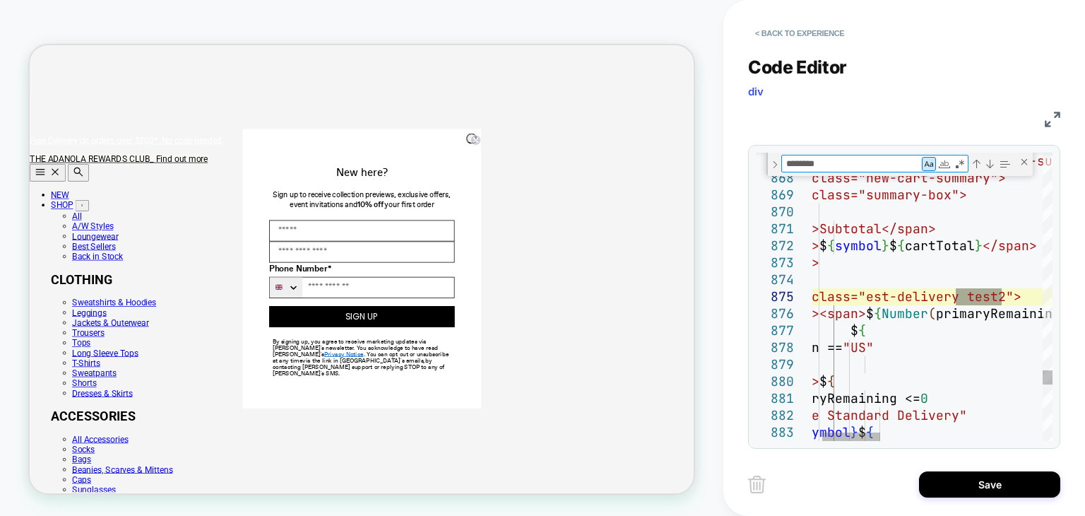
type textarea "********"
type textarea "**********"
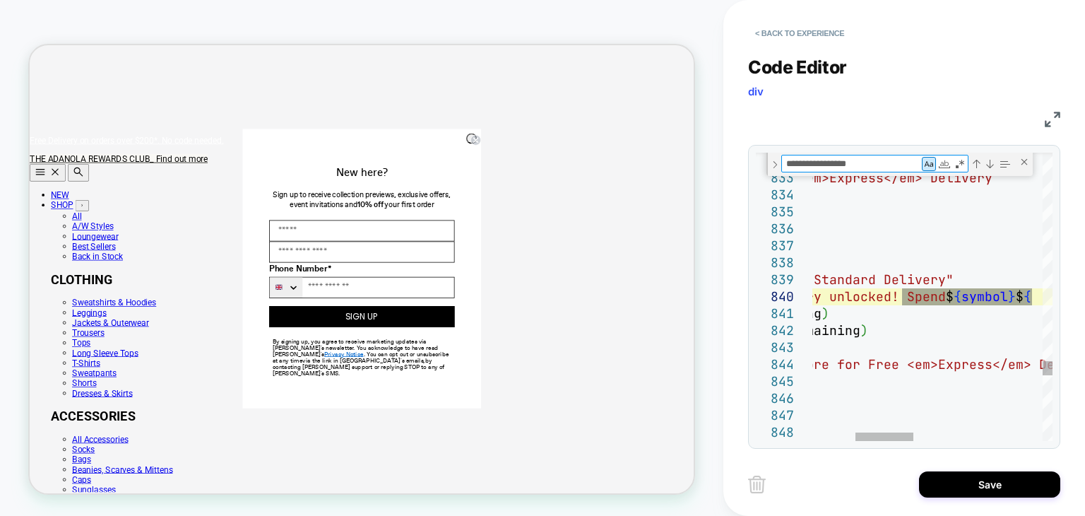
type textarea "**********"
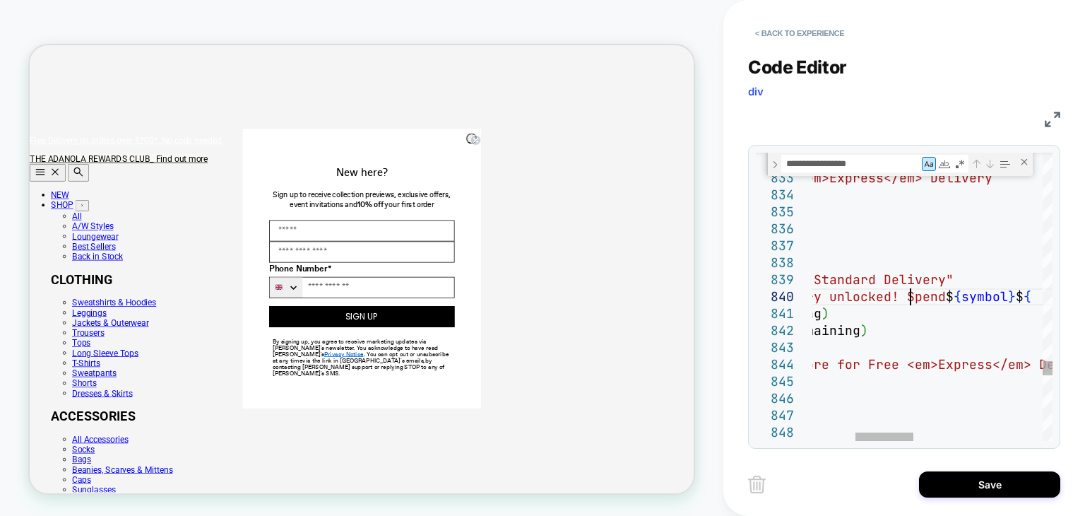
scroll to position [152, 274]
type textarea "**********"
click at [985, 479] on button "Save" at bounding box center [989, 484] width 141 height 26
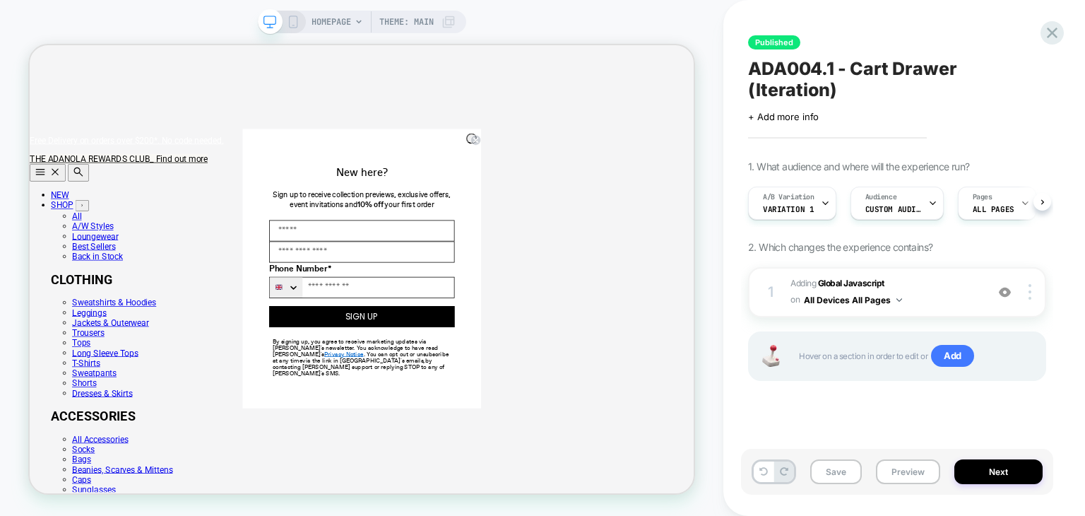
scroll to position [0, 0]
click at [837, 477] on button "Save" at bounding box center [836, 471] width 52 height 25
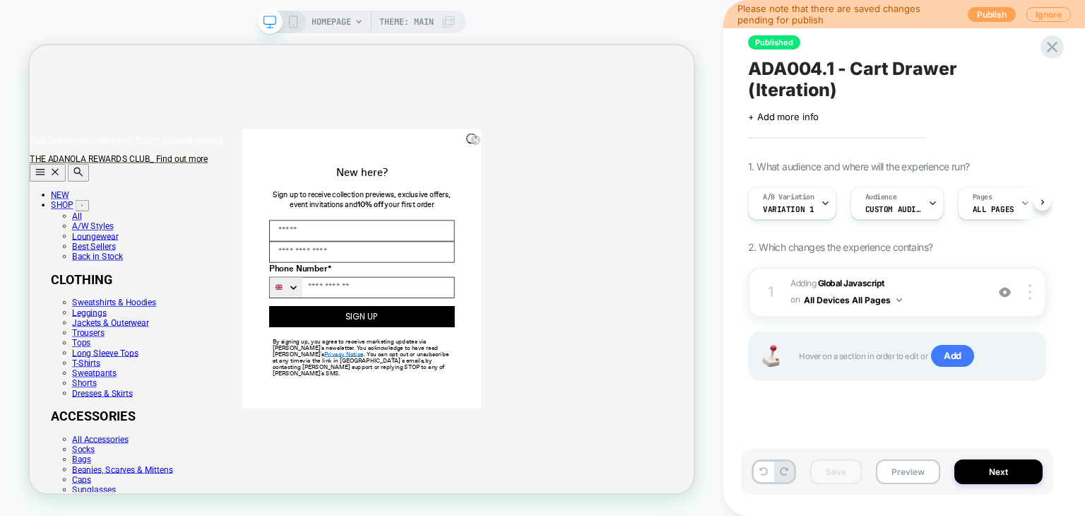
click at [979, 11] on button "Publish" at bounding box center [992, 14] width 48 height 15
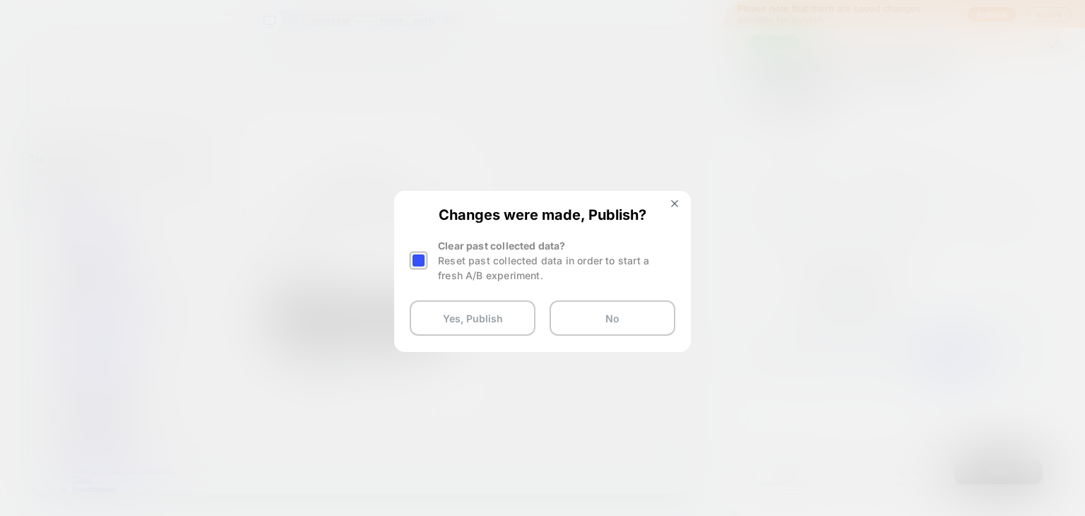
click at [414, 252] on div at bounding box center [419, 260] width 18 height 18
click at [444, 322] on button "Yes, Publish" at bounding box center [473, 317] width 126 height 35
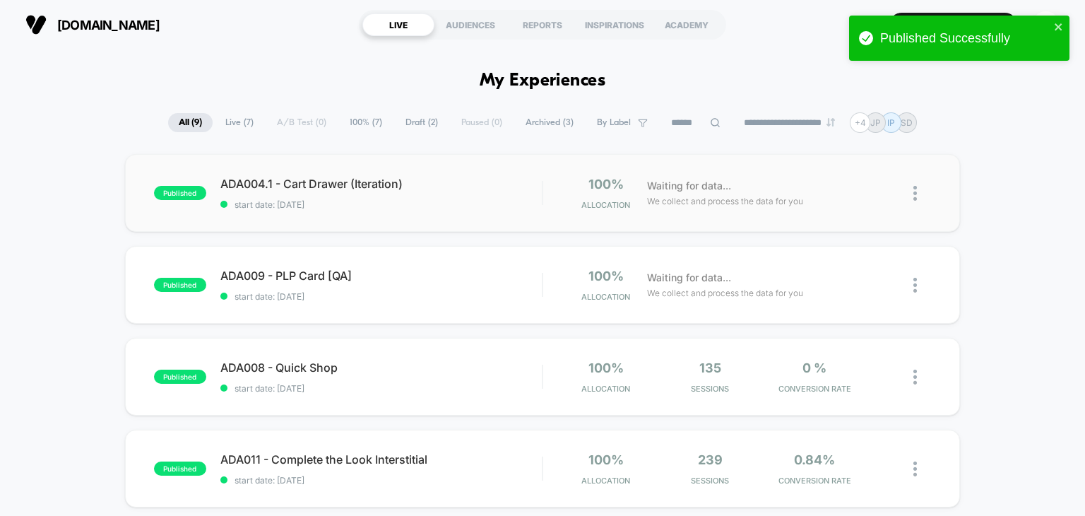
click at [457, 224] on div "published ADA004.1 - Cart Drawer (Iteration) start date: [DATE] 100% Allocation…" at bounding box center [543, 193] width 836 height 78
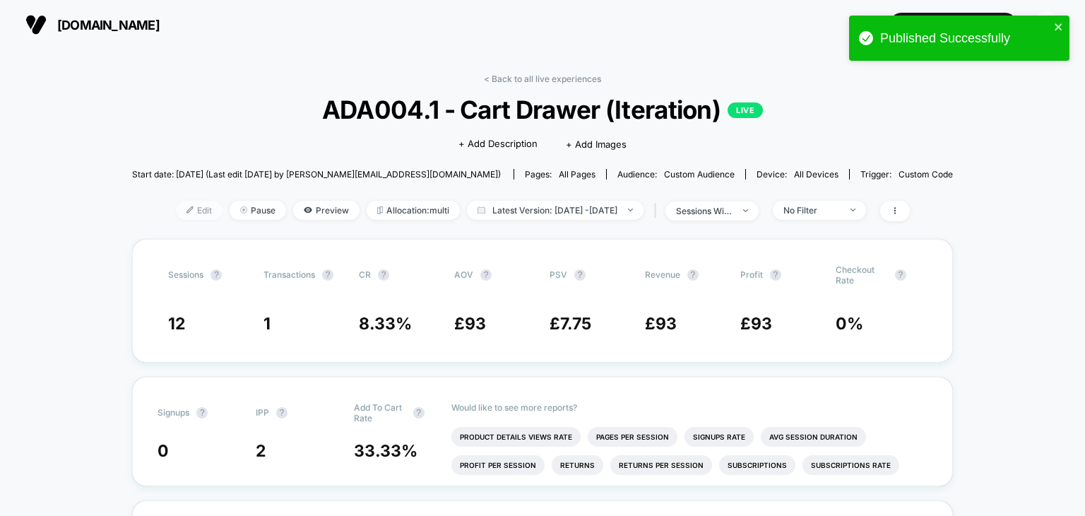
click at [176, 204] on span "Edit" at bounding box center [199, 210] width 47 height 19
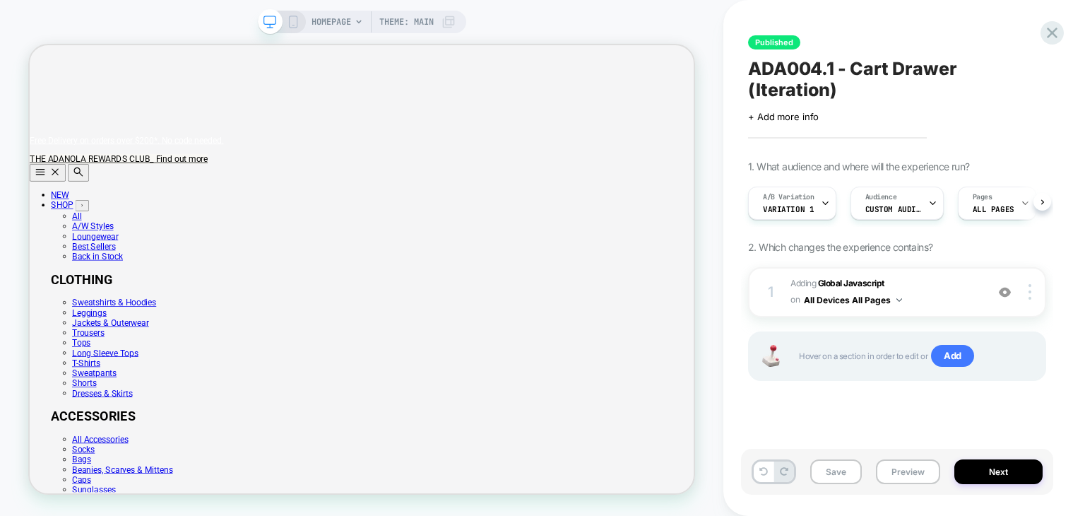
click at [822, 198] on icon at bounding box center [825, 202] width 9 height 9
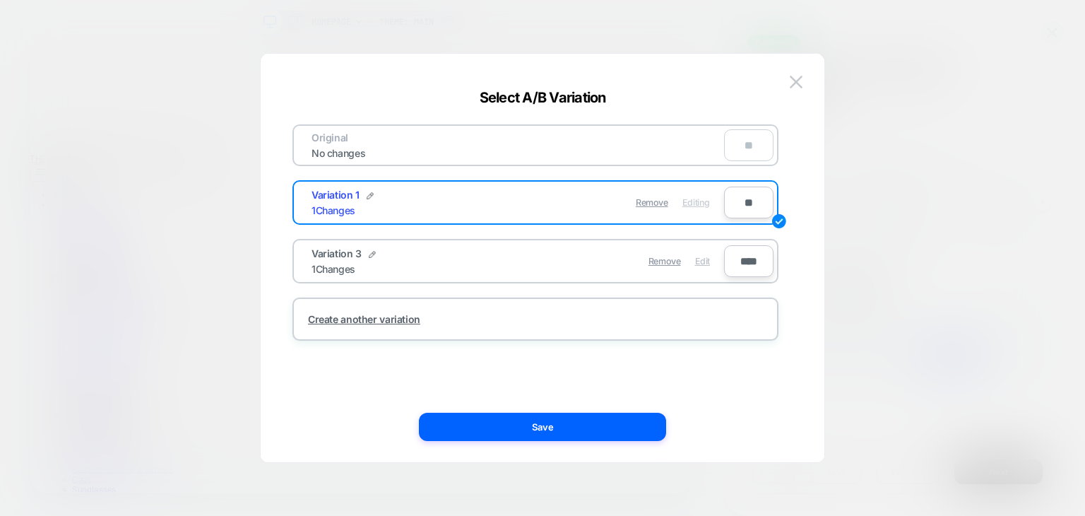
click at [699, 256] on span "Edit" at bounding box center [702, 261] width 15 height 11
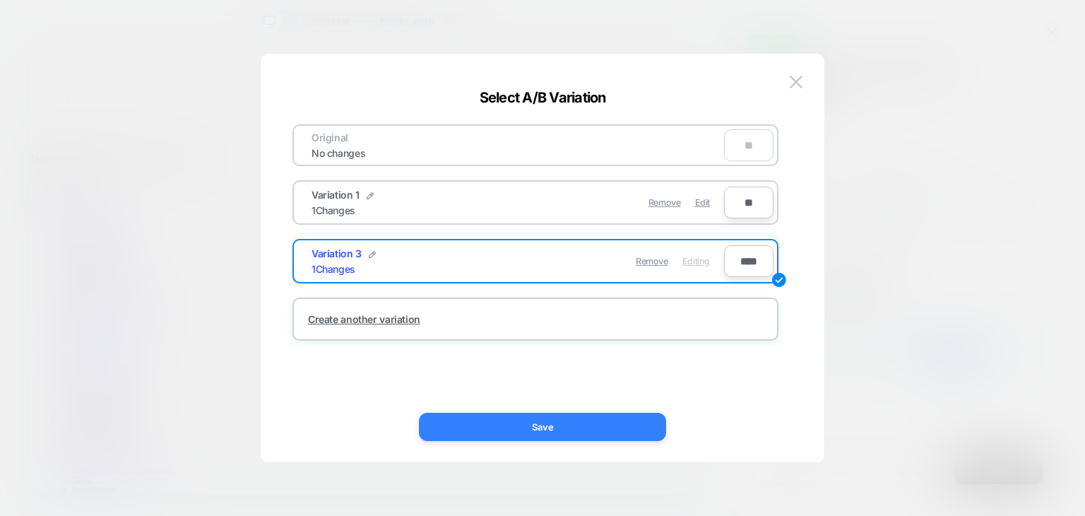
click at [624, 434] on button "Save" at bounding box center [542, 427] width 247 height 28
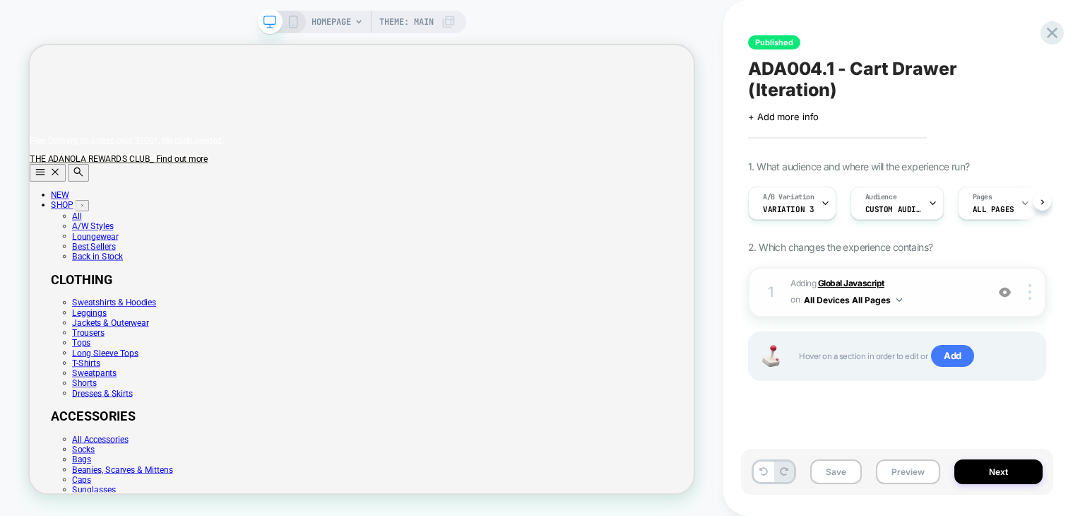
click at [856, 278] on b "Global Javascript" at bounding box center [851, 283] width 66 height 11
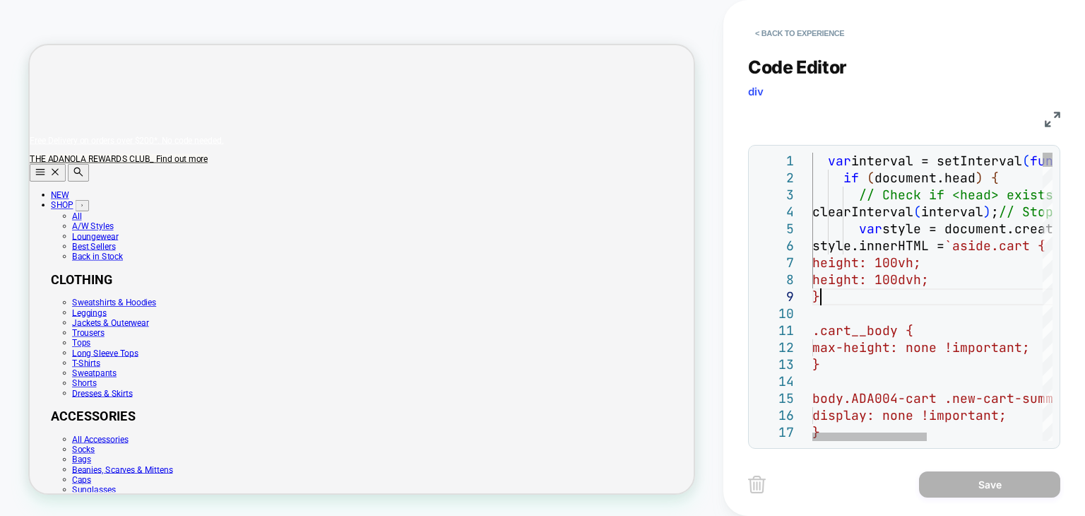
type textarea "**********"
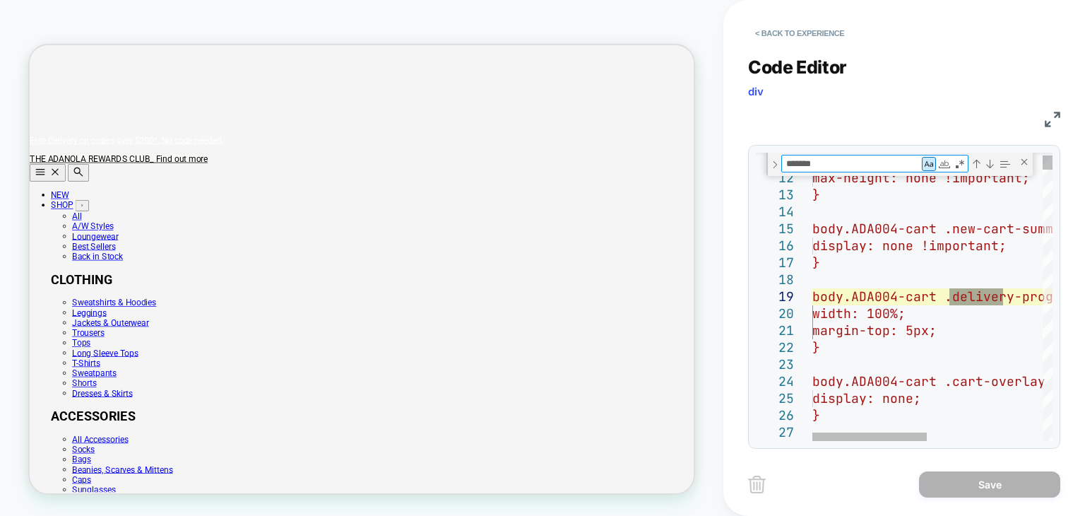
type textarea "********"
type textarea "**********"
type textarea "********"
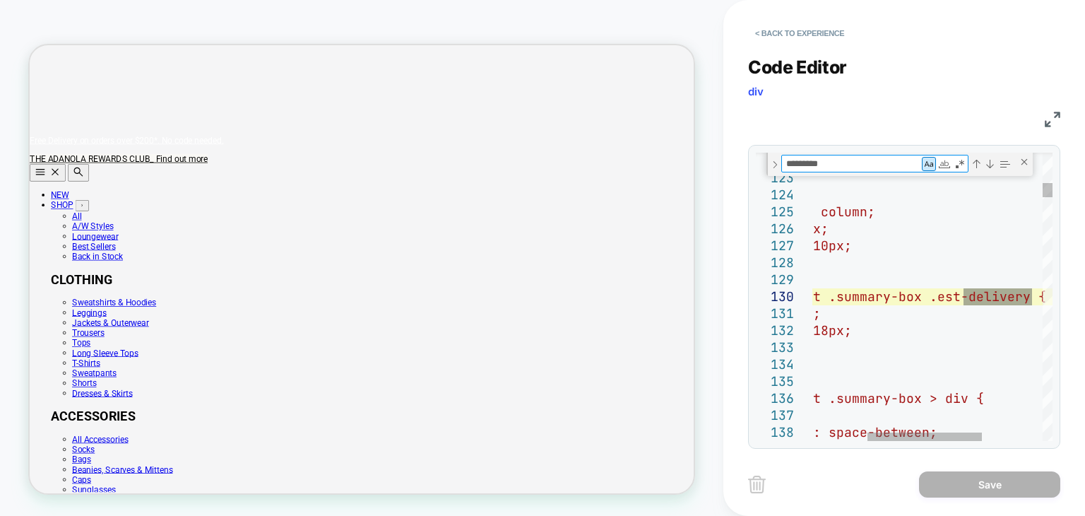
type textarea "**********"
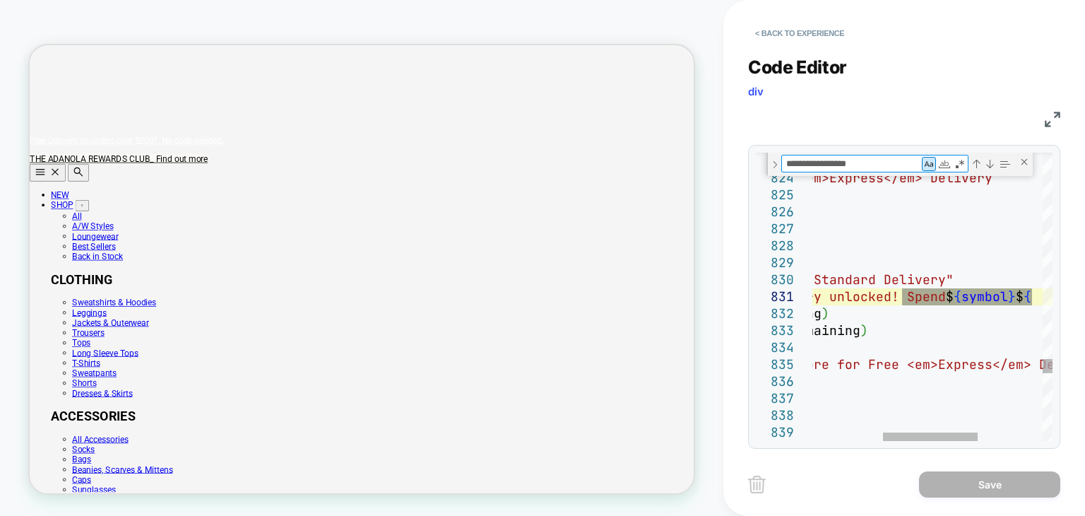
type textarea "**********"
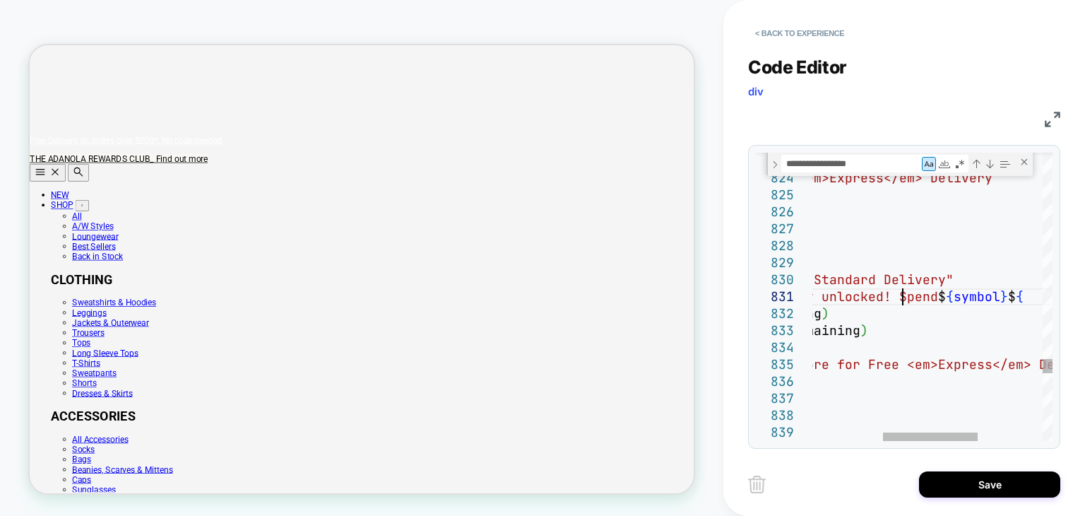
scroll to position [0, 274]
click at [992, 165] on div "Next Match (Enter)" at bounding box center [989, 163] width 11 height 11
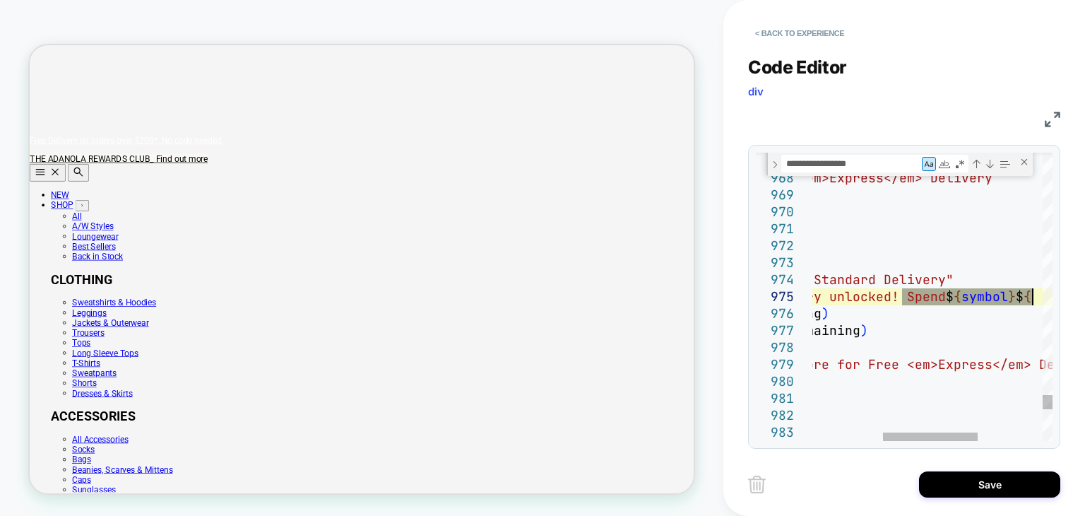
scroll to position [0, 0]
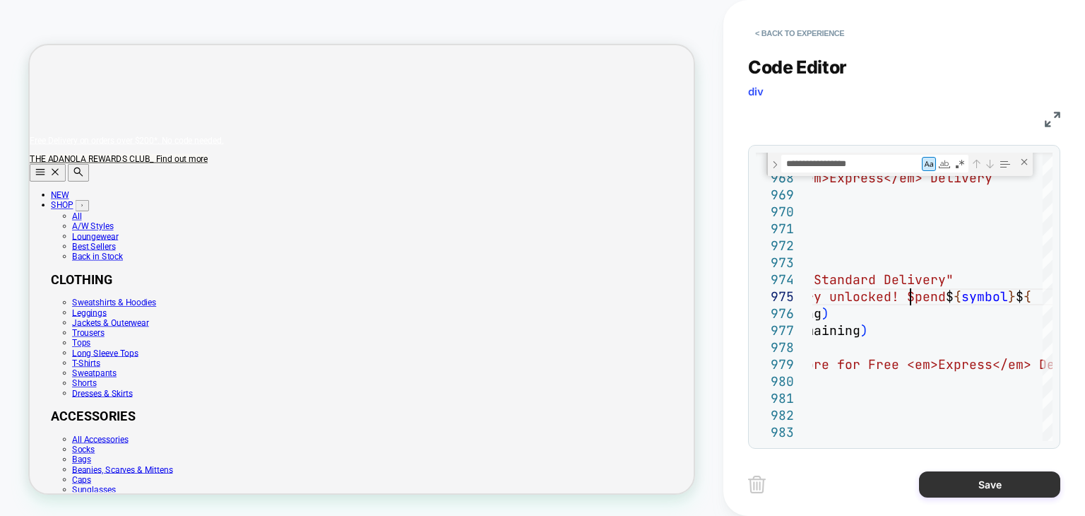
type textarea "**********"
click at [975, 490] on button "Save" at bounding box center [989, 484] width 141 height 26
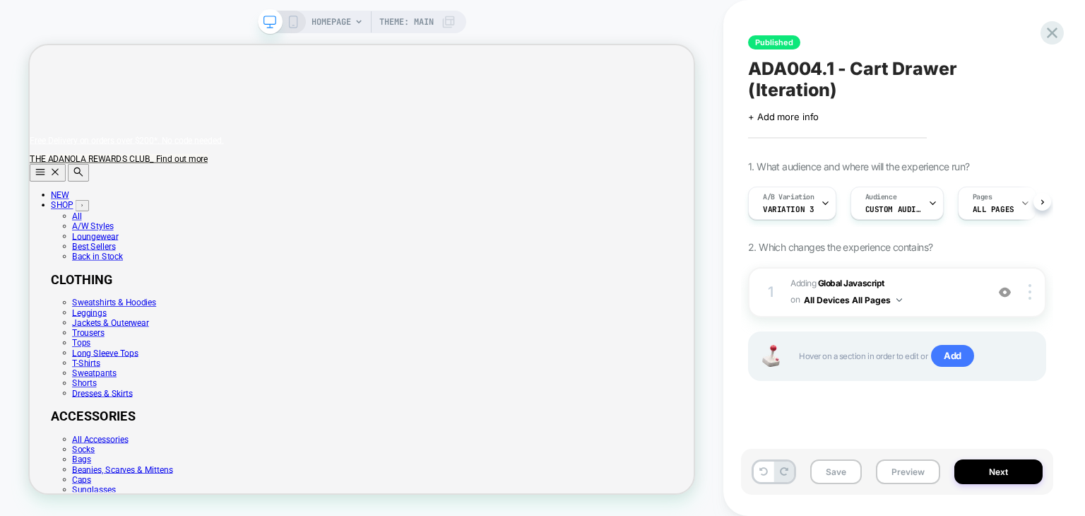
scroll to position [0, 0]
click at [839, 483] on button "Save" at bounding box center [836, 471] width 52 height 25
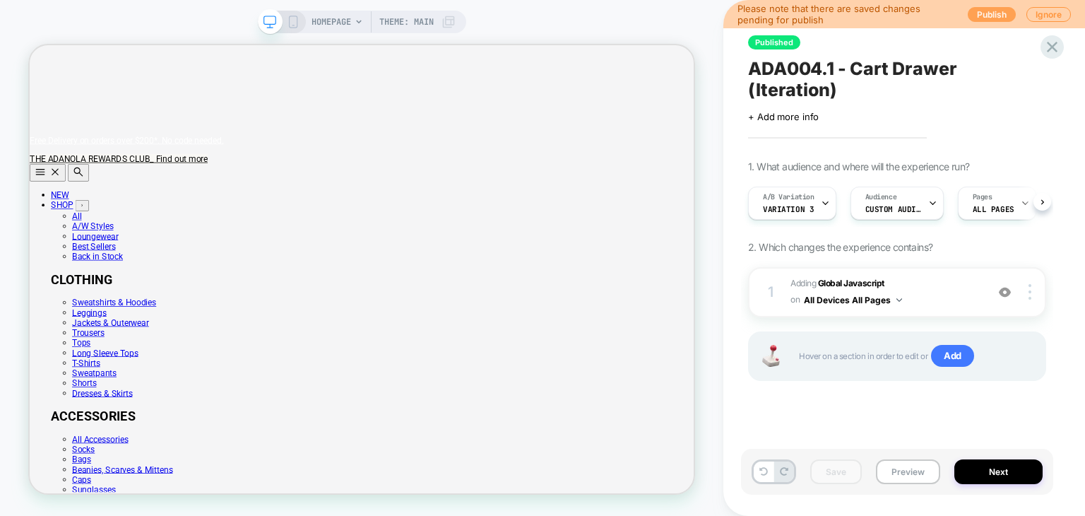
click at [995, 15] on button "Publish" at bounding box center [992, 14] width 48 height 15
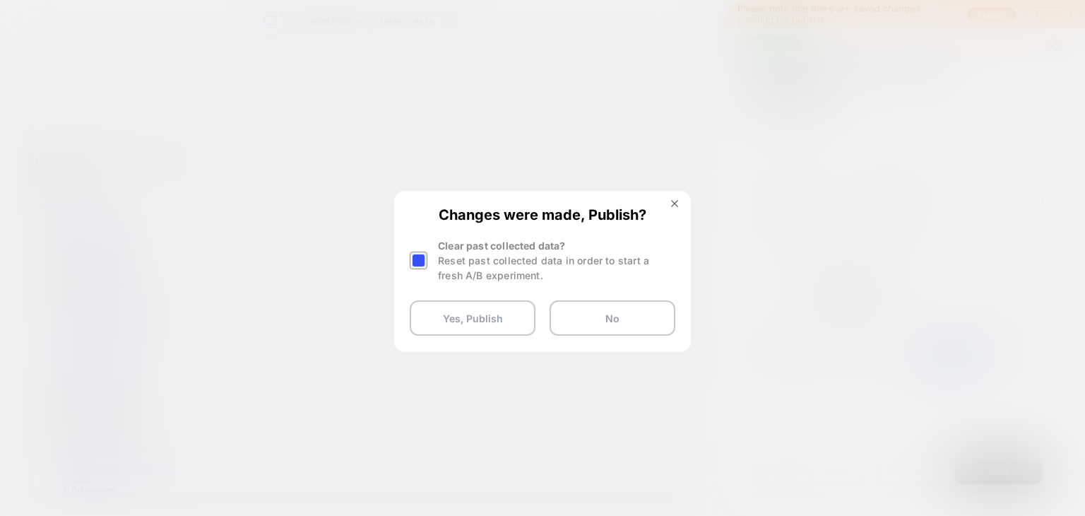
click at [415, 263] on div at bounding box center [419, 260] width 18 height 18
click at [450, 314] on button "Yes, Publish" at bounding box center [473, 317] width 126 height 35
